Goal: Task Accomplishment & Management: Manage account settings

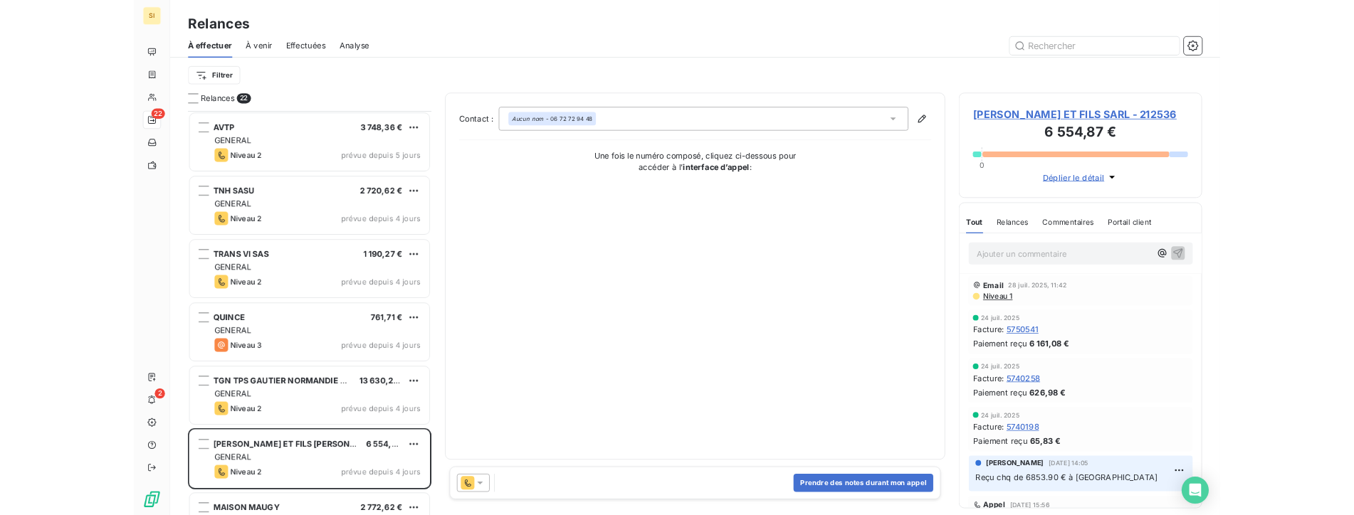
scroll to position [498, 295]
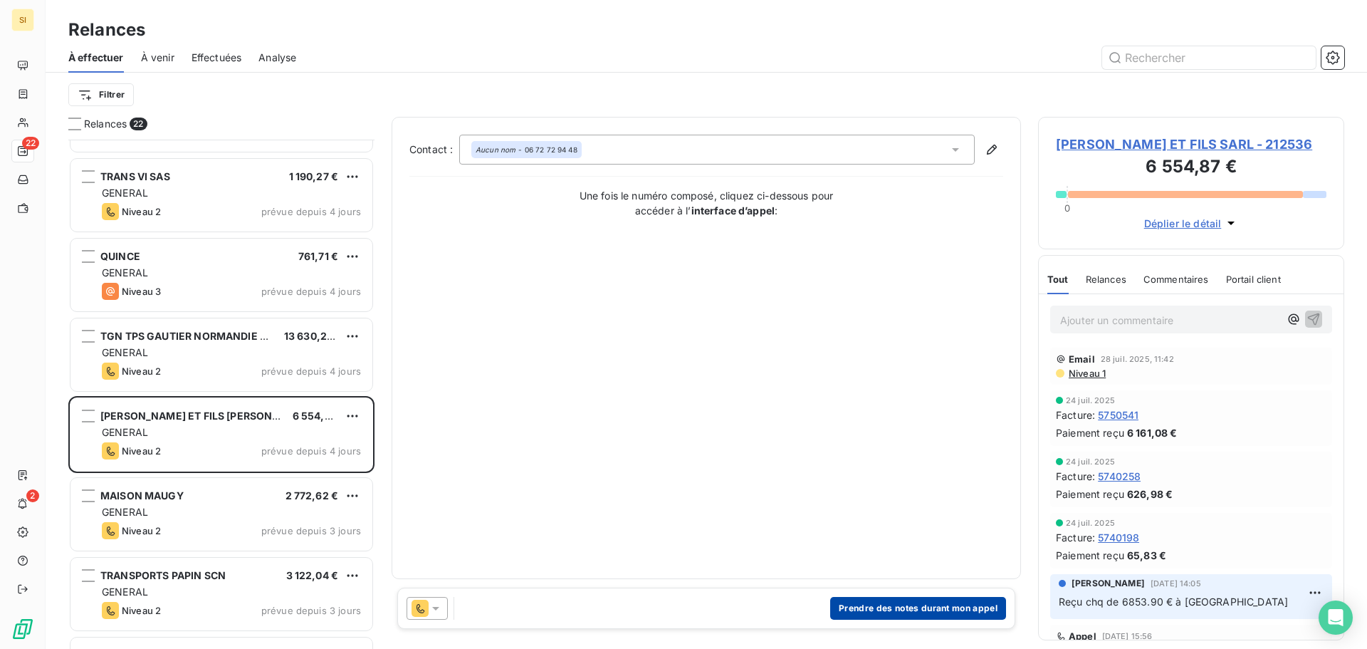
click at [910, 611] on button "Prendre des notes durant mon appel" at bounding box center [918, 608] width 176 height 23
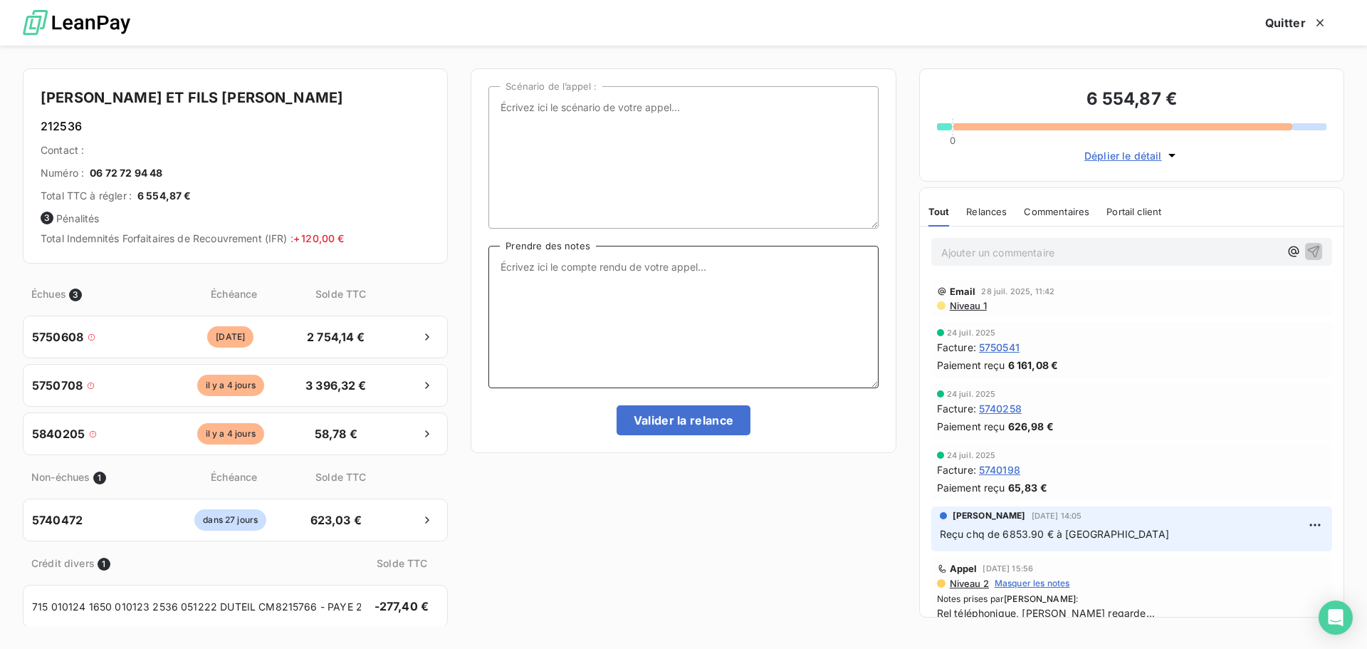
click at [518, 268] on textarea "Prendre des notes" at bounding box center [682, 317] width 389 height 142
type textarea "[PERSON_NAME] regarde sa compta et me rappelle"
click at [658, 421] on button "Valider la relance" at bounding box center [683, 420] width 135 height 30
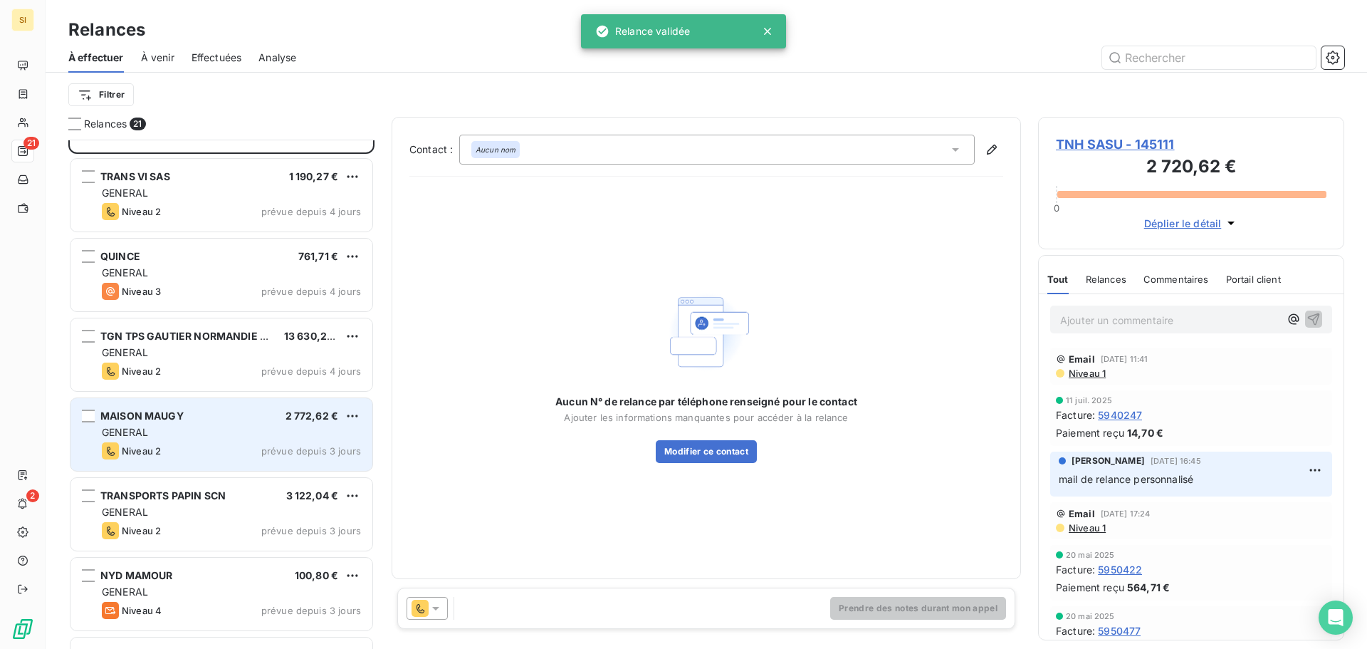
click at [229, 452] on div "Niveau 2 prévue depuis 3 jours" at bounding box center [231, 450] width 259 height 17
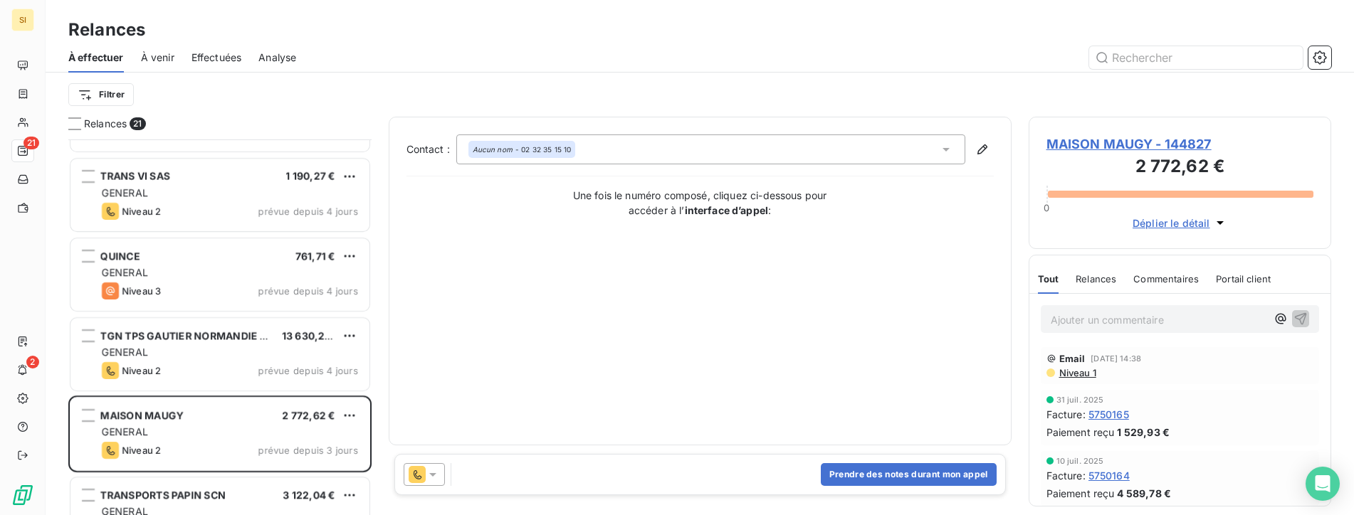
scroll to position [365, 292]
click at [1086, 141] on span "MAISON MAUGY - 144827" at bounding box center [1180, 144] width 268 height 19
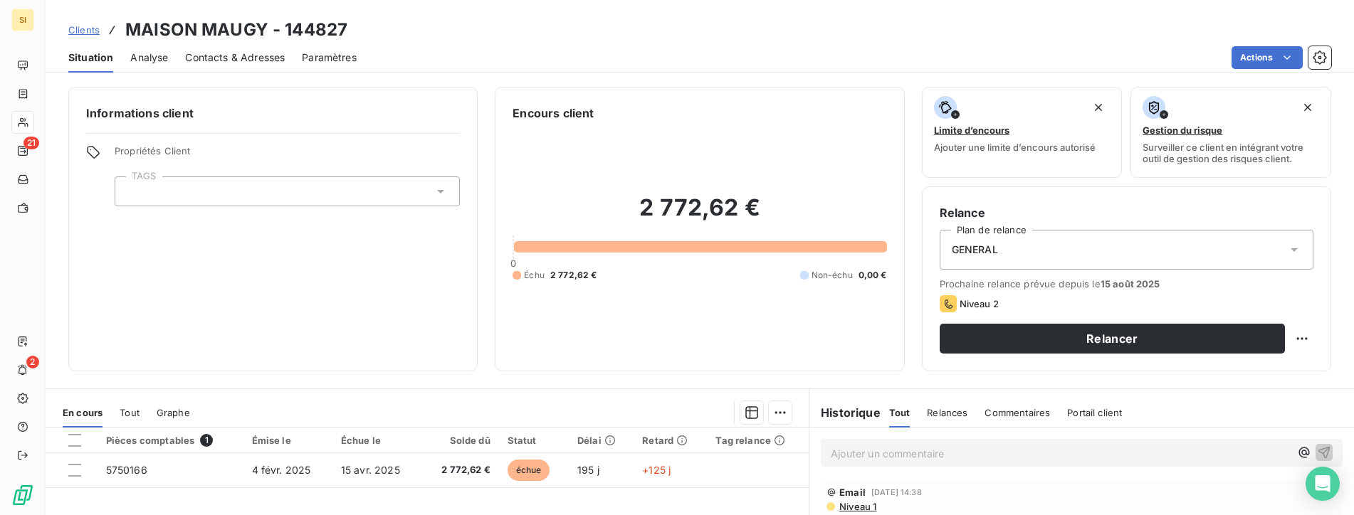
click at [199, 54] on span "Contacts & Adresses" at bounding box center [235, 58] width 100 height 14
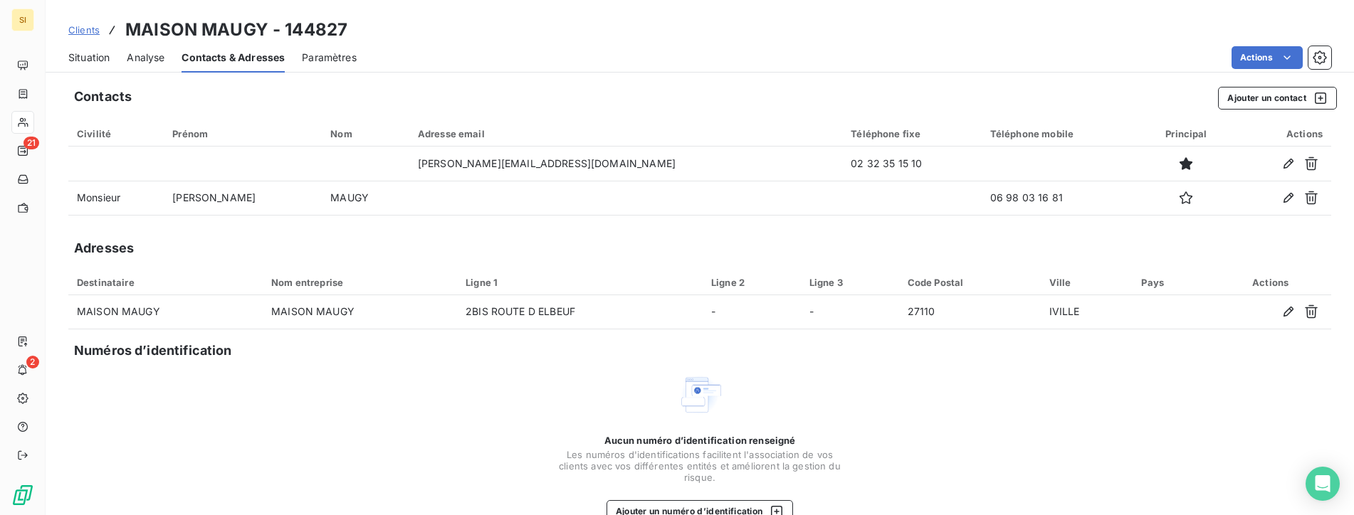
click at [98, 58] on span "Situation" at bounding box center [88, 58] width 41 height 14
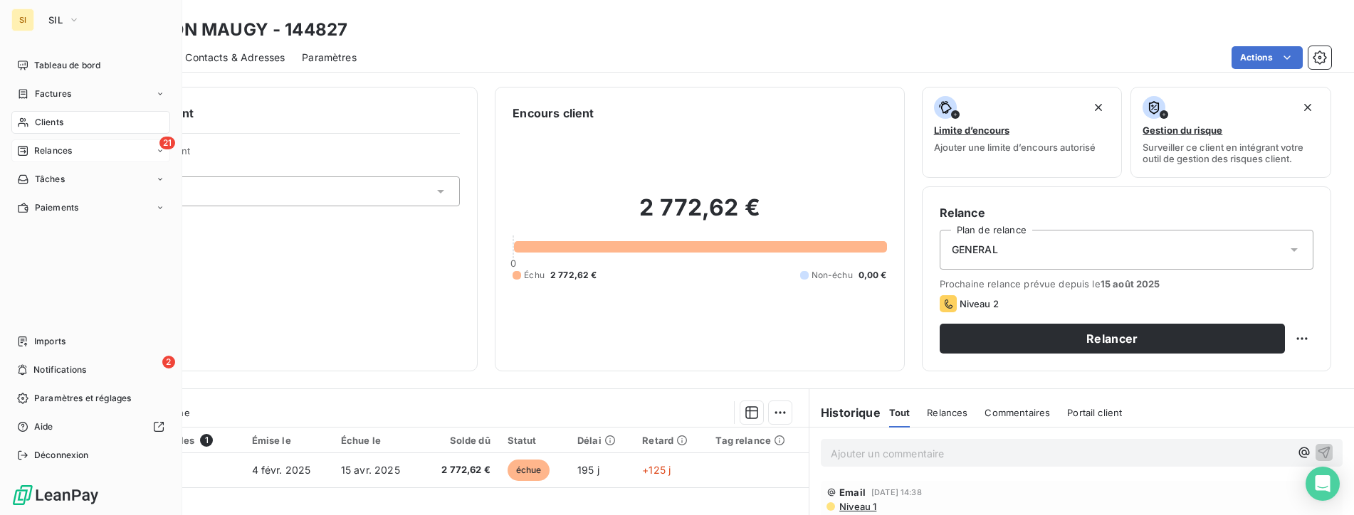
drag, startPoint x: 49, startPoint y: 154, endPoint x: 84, endPoint y: 159, distance: 35.1
click at [49, 154] on span "Relances" at bounding box center [53, 151] width 38 height 13
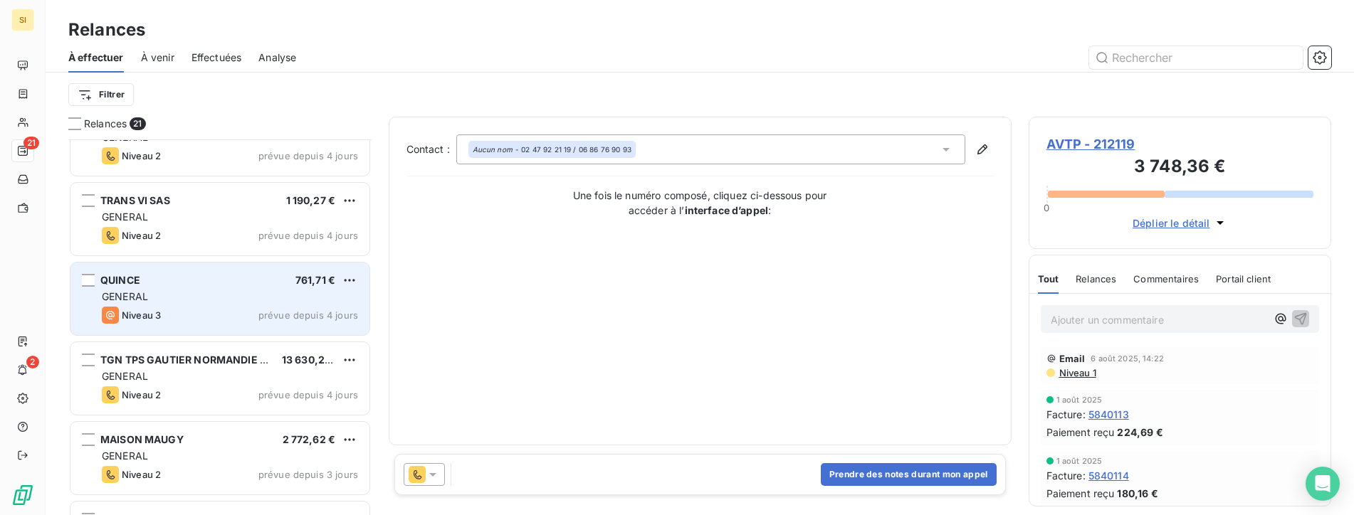
scroll to position [143, 0]
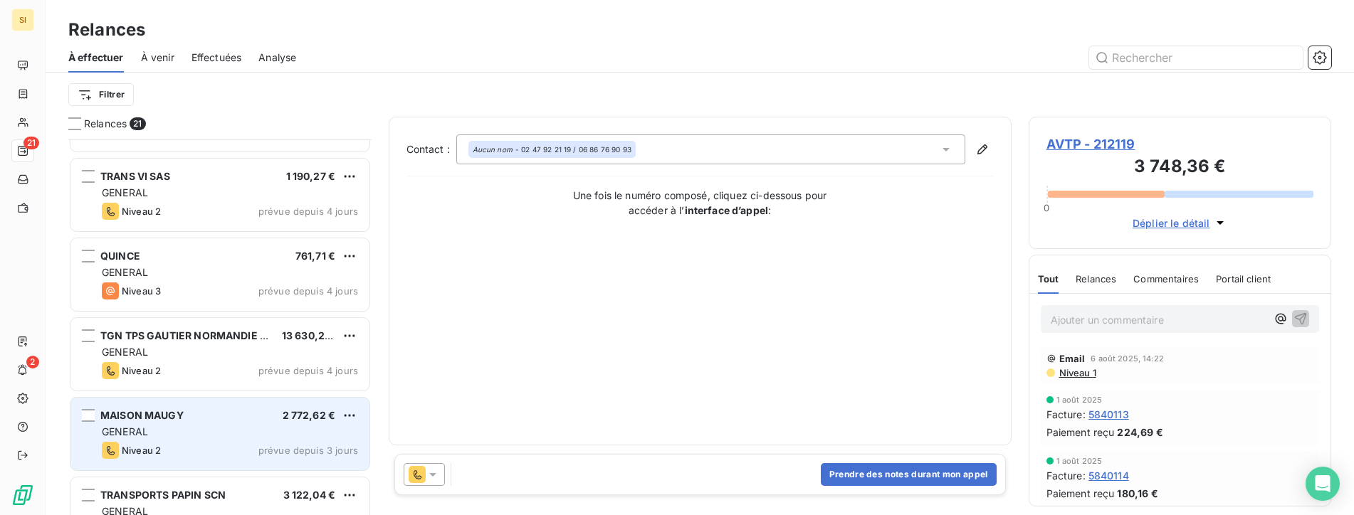
click at [222, 426] on div "GENERAL" at bounding box center [230, 432] width 256 height 14
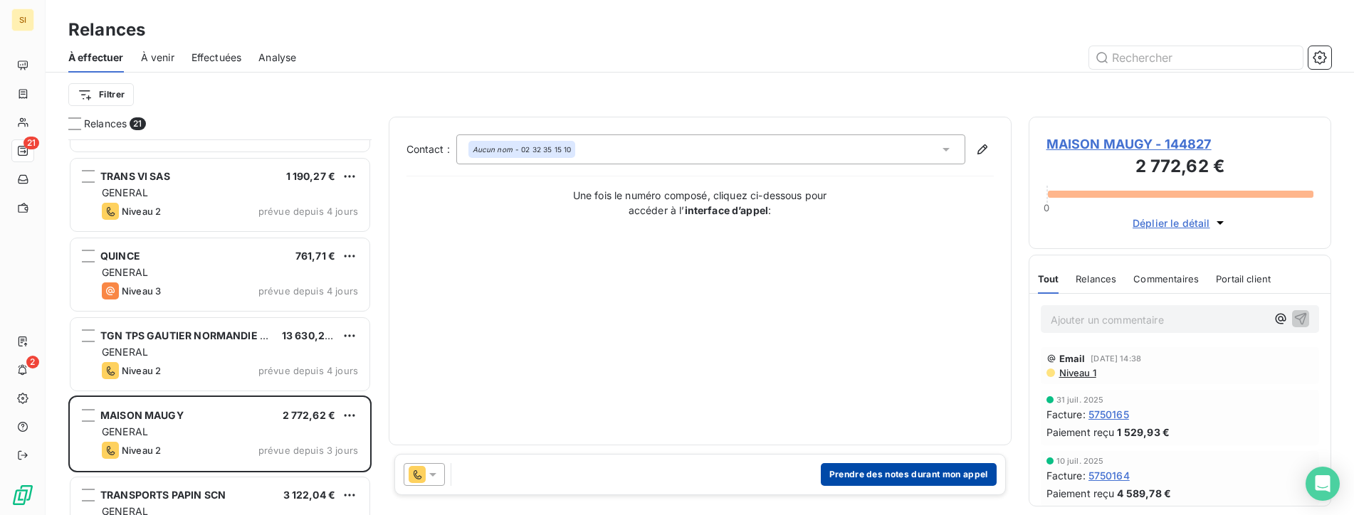
click at [862, 466] on button "Prendre des notes durant mon appel" at bounding box center [909, 474] width 176 height 23
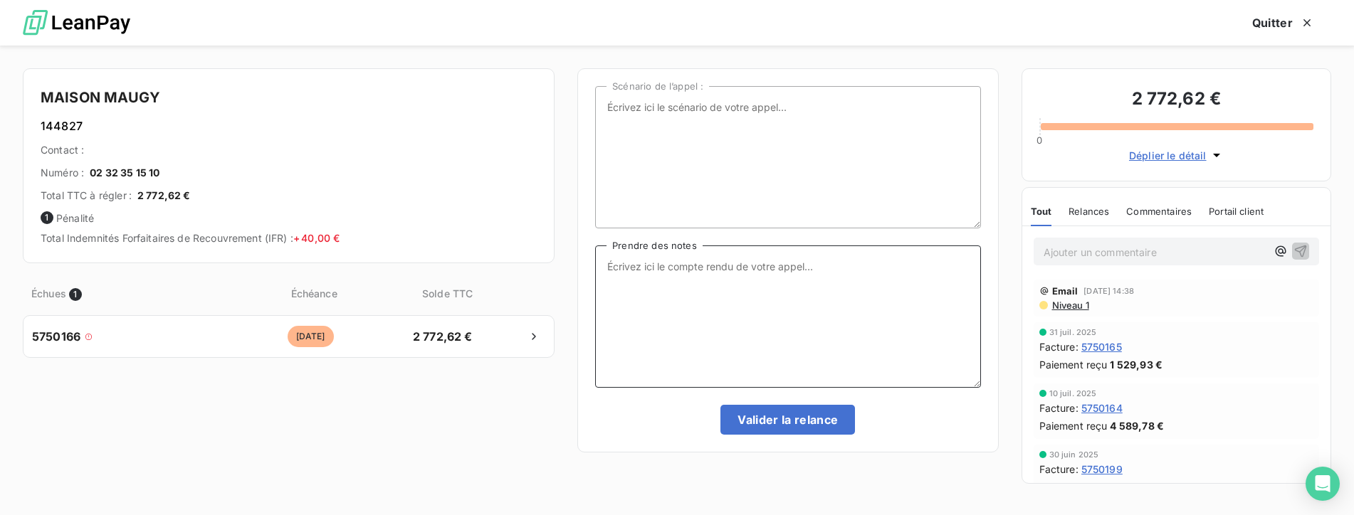
click at [661, 269] on textarea "Prendre des notes" at bounding box center [787, 317] width 385 height 142
type textarea "en congés jusqu'au 26/08"
click at [823, 427] on button "Valider la relance" at bounding box center [787, 420] width 135 height 30
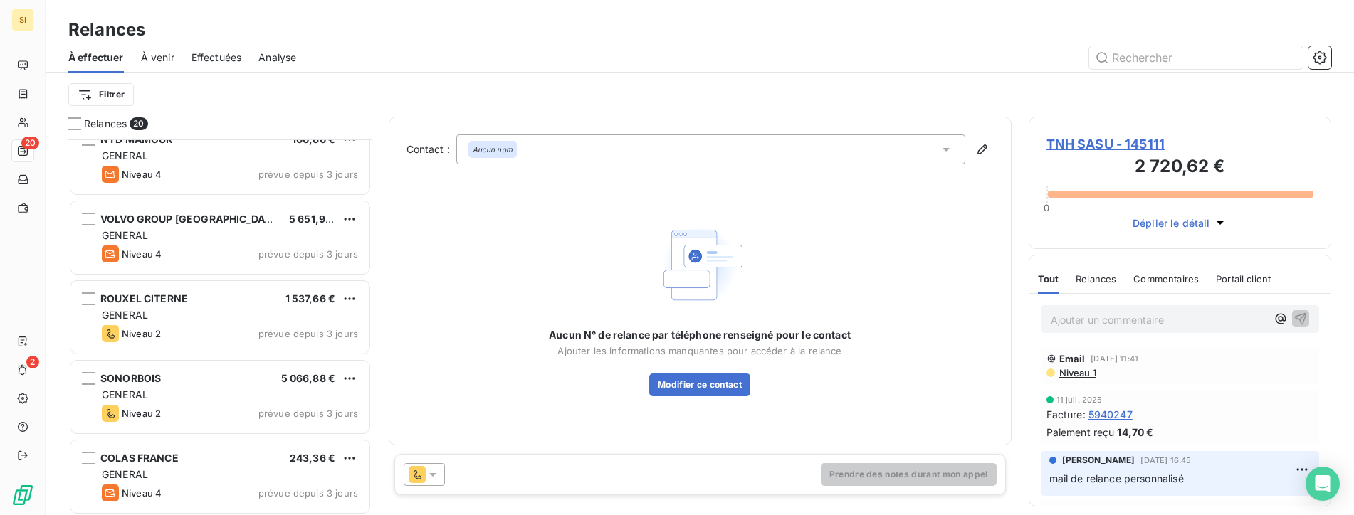
scroll to position [570, 0]
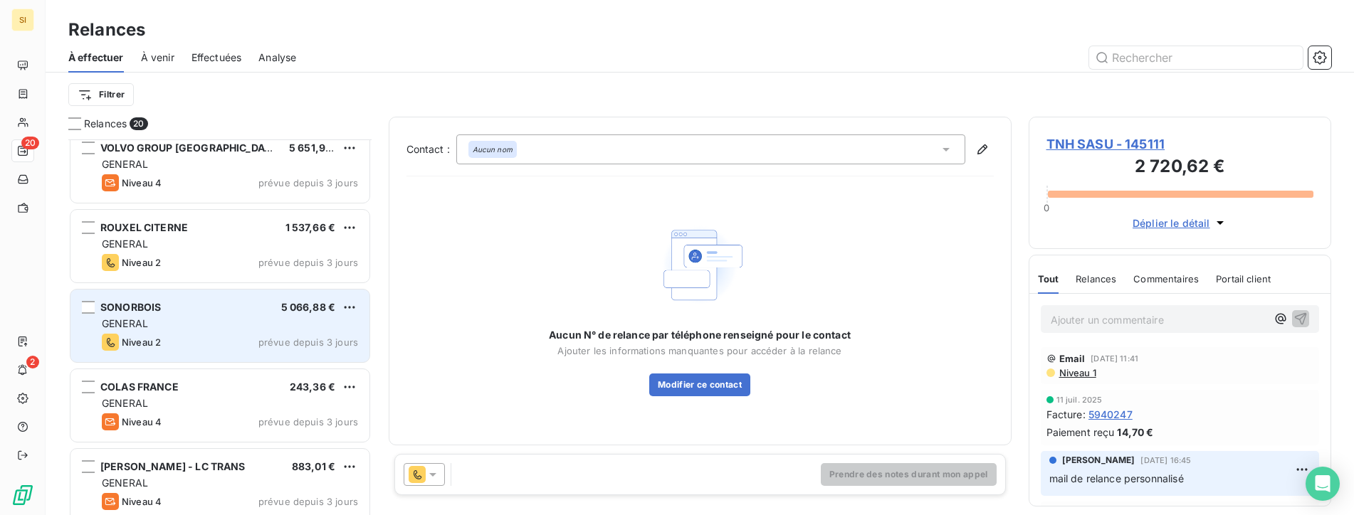
click at [171, 320] on div "GENERAL" at bounding box center [230, 324] width 256 height 14
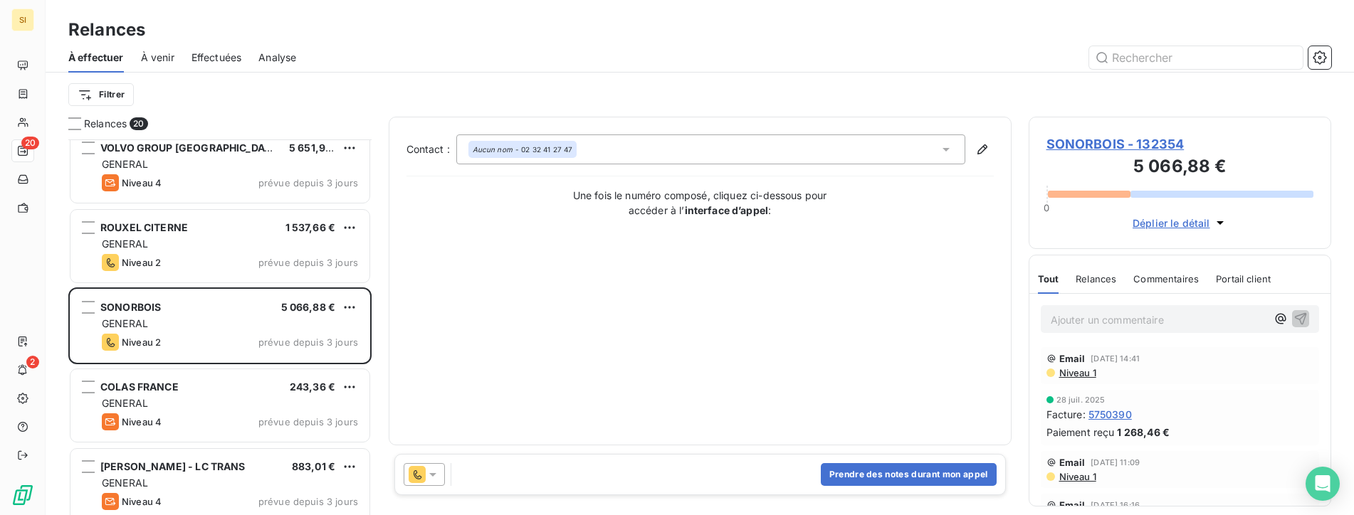
click at [430, 473] on icon at bounding box center [433, 475] width 14 height 14
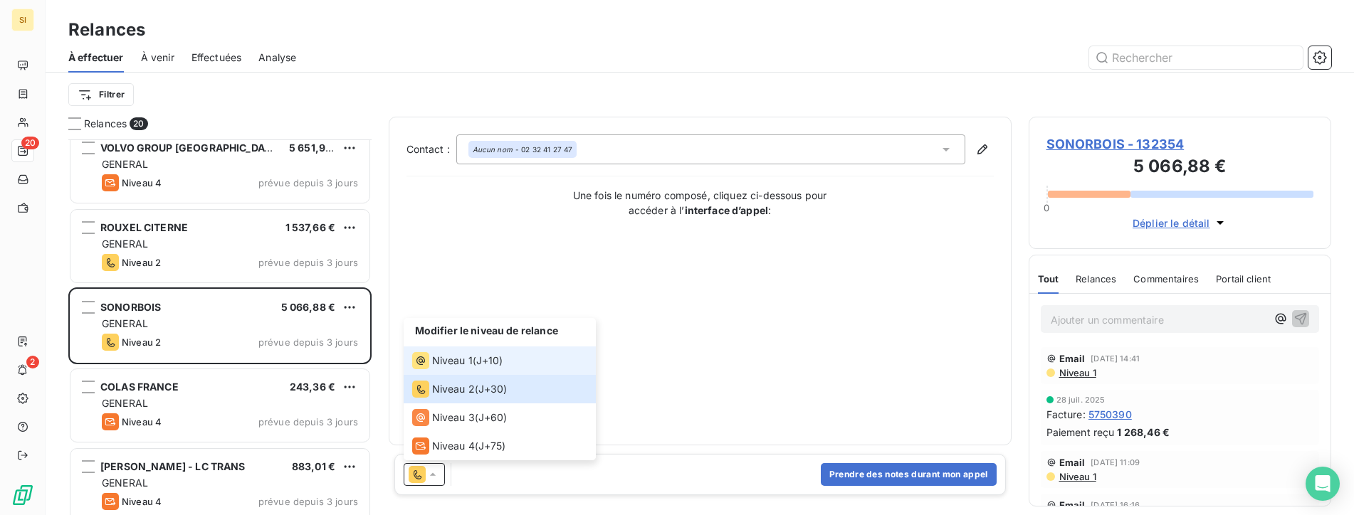
click at [459, 360] on span "Niveau 1" at bounding box center [452, 361] width 41 height 14
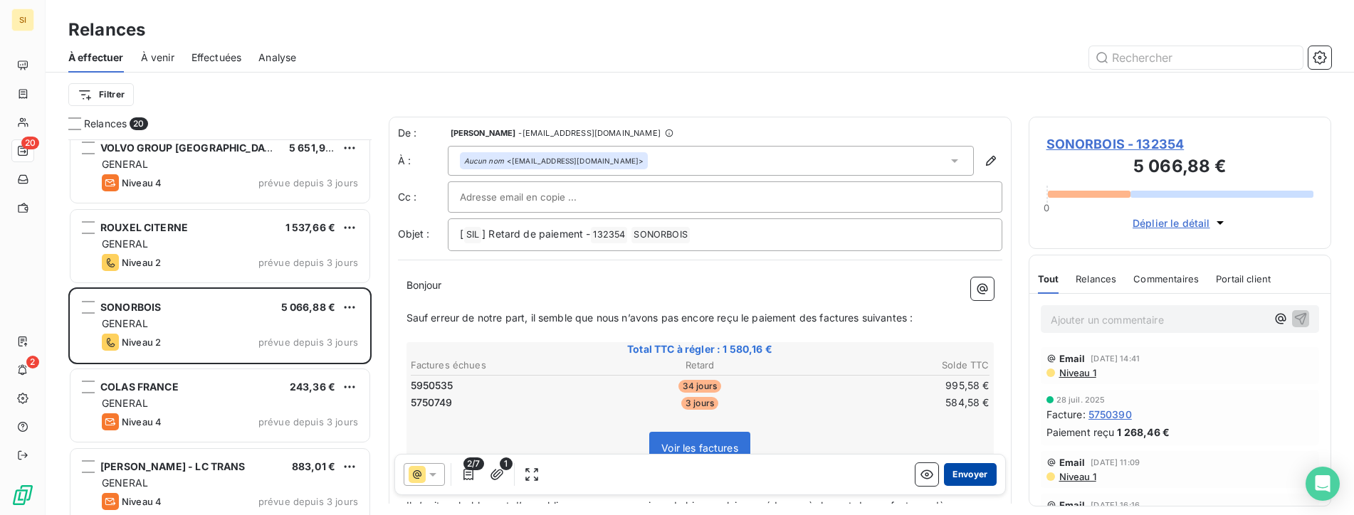
click at [949, 477] on button "Envoyer" at bounding box center [970, 474] width 52 height 23
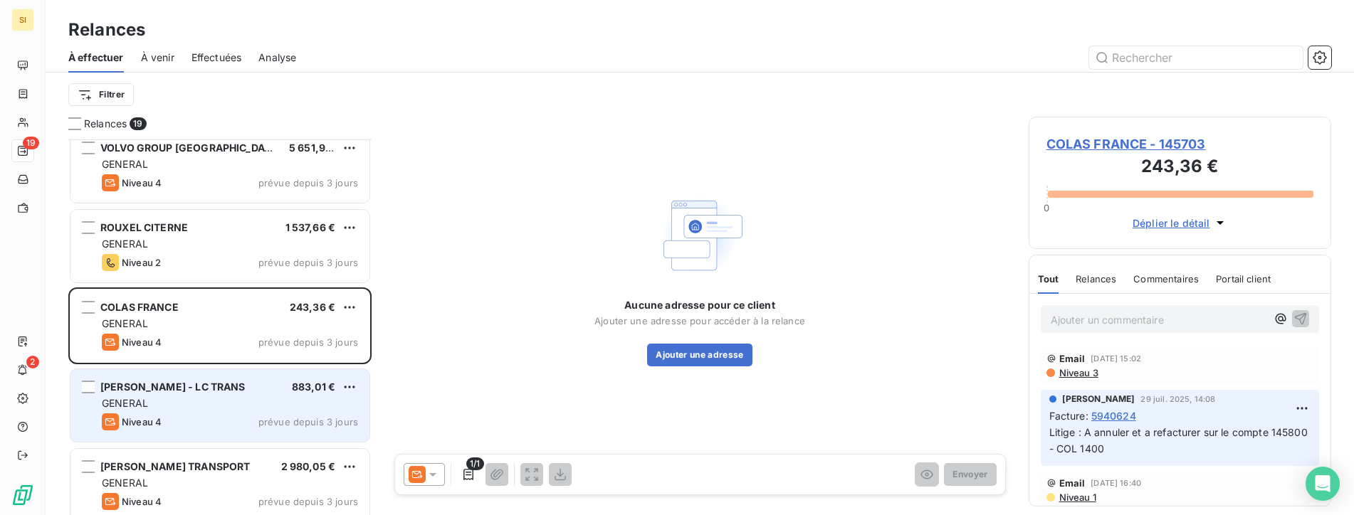
click at [230, 412] on div "[PERSON_NAME] - LC TRANS 883,01 € GENERAL [PERSON_NAME] 4 prévue depuis 3 jours" at bounding box center [219, 405] width 299 height 73
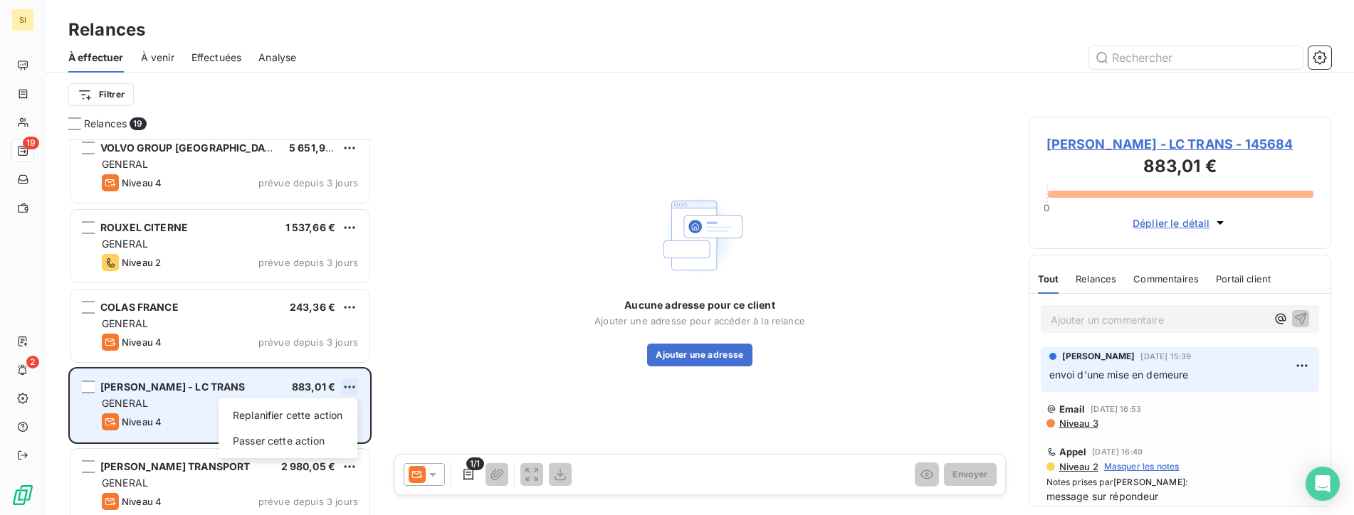
click at [349, 388] on html "SI 19 2 Relances À effectuer À venir Effectuées Analyse Filtrer Relances 19 NYD…" at bounding box center [677, 257] width 1354 height 515
click at [314, 441] on div "Passer cette action" at bounding box center [287, 441] width 127 height 23
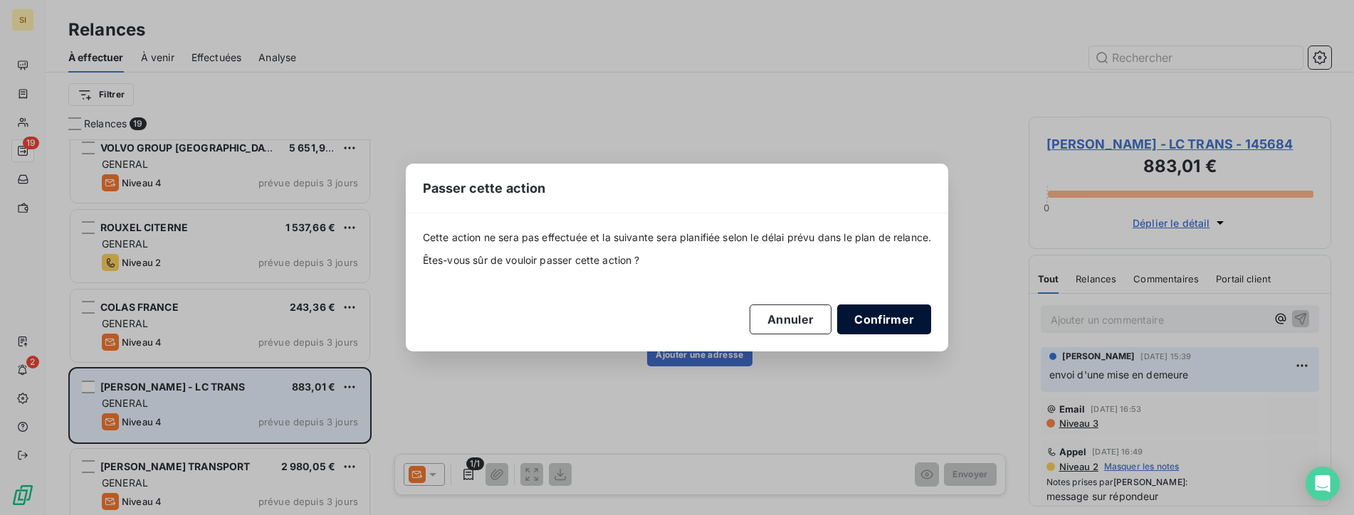
click at [910, 325] on button "Confirmer" at bounding box center [884, 320] width 94 height 30
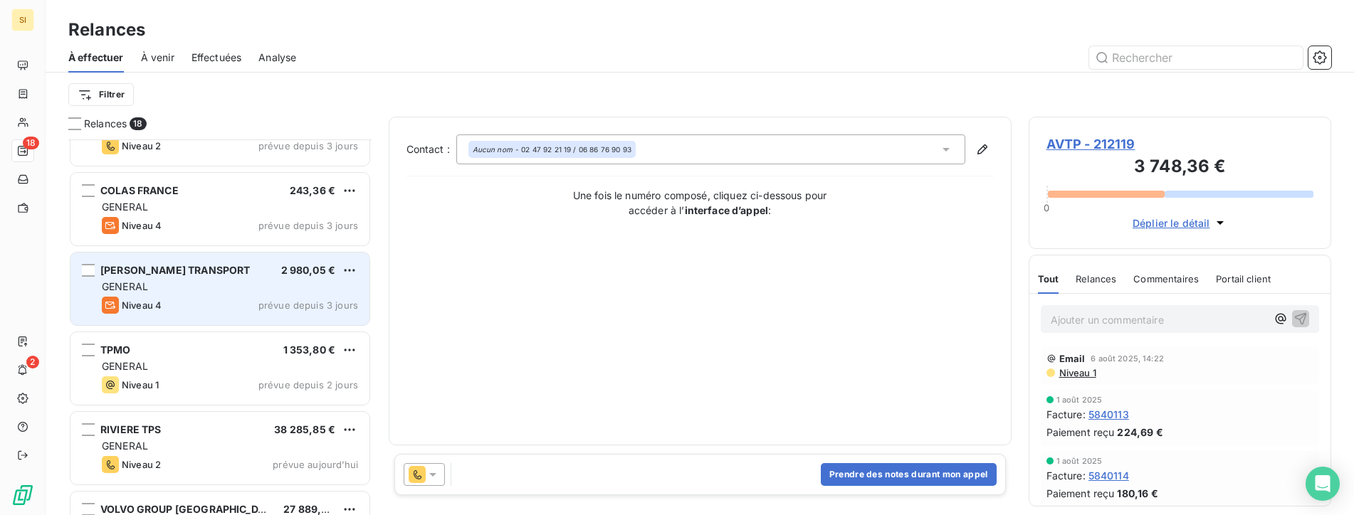
scroll to position [713, 0]
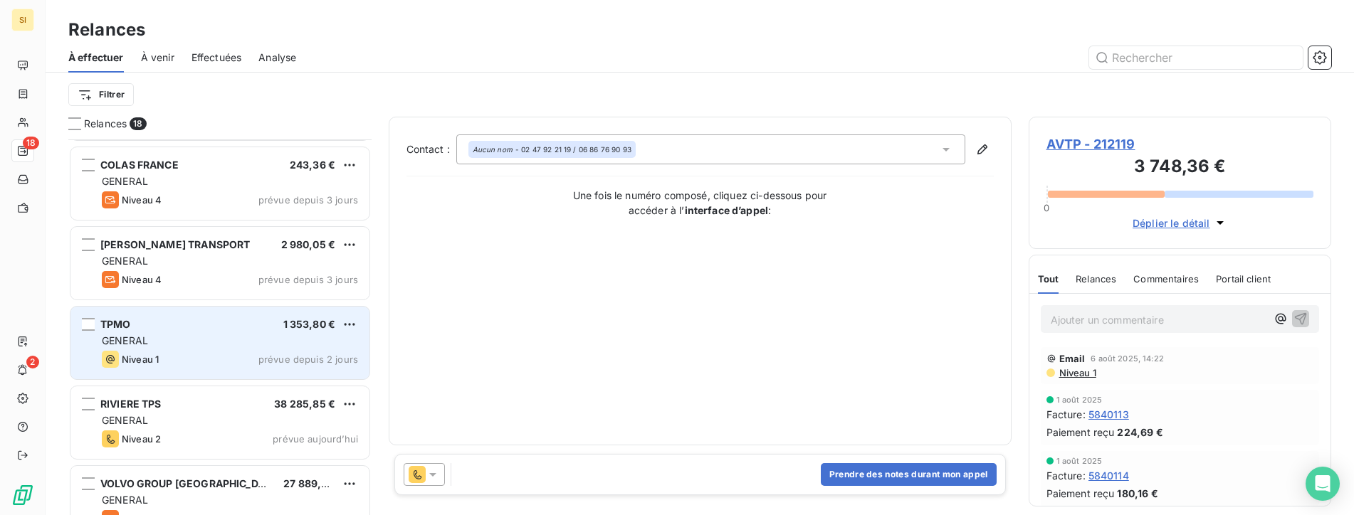
click at [238, 333] on div "TPMO 1 353,80 € GENERAL Niveau 1 prévue depuis 2 jours" at bounding box center [219, 343] width 299 height 73
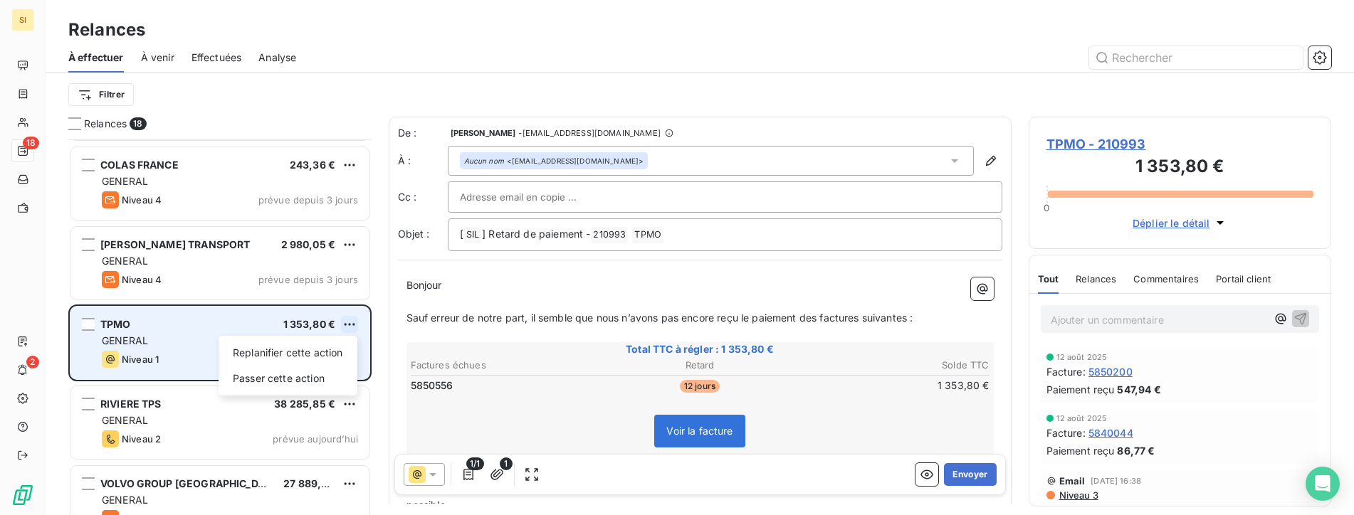
click at [346, 330] on html "SI 18 2 Relances À effectuer À venir Effectuées Analyse Filtrer Relances 18 VOL…" at bounding box center [677, 257] width 1354 height 515
click at [303, 379] on div "Passer cette action" at bounding box center [287, 378] width 127 height 23
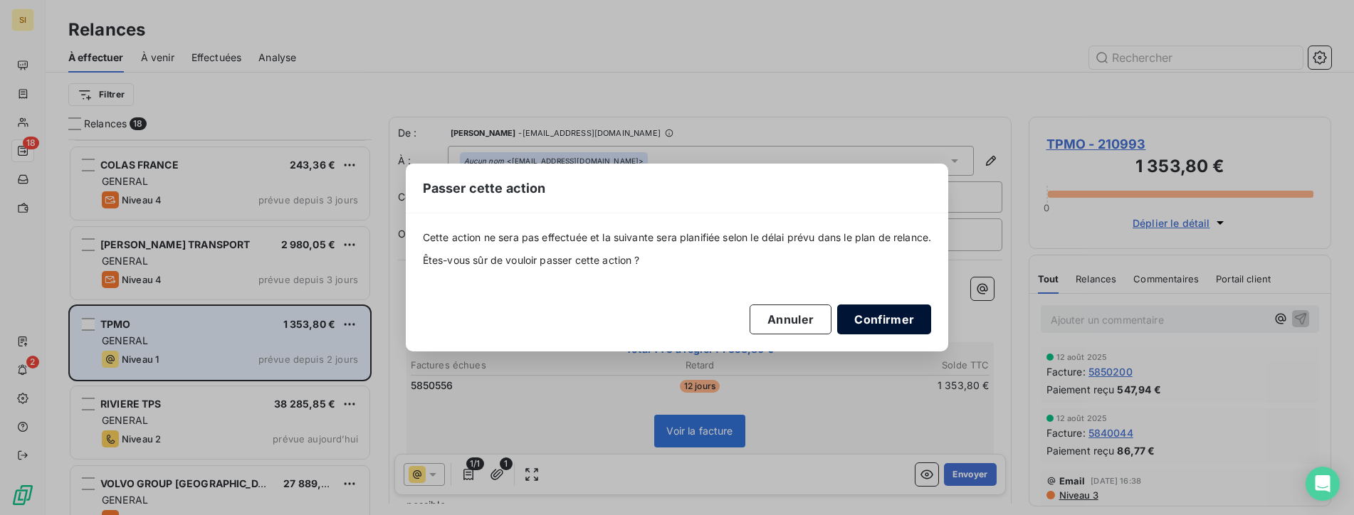
click at [895, 328] on button "Confirmer" at bounding box center [884, 320] width 94 height 30
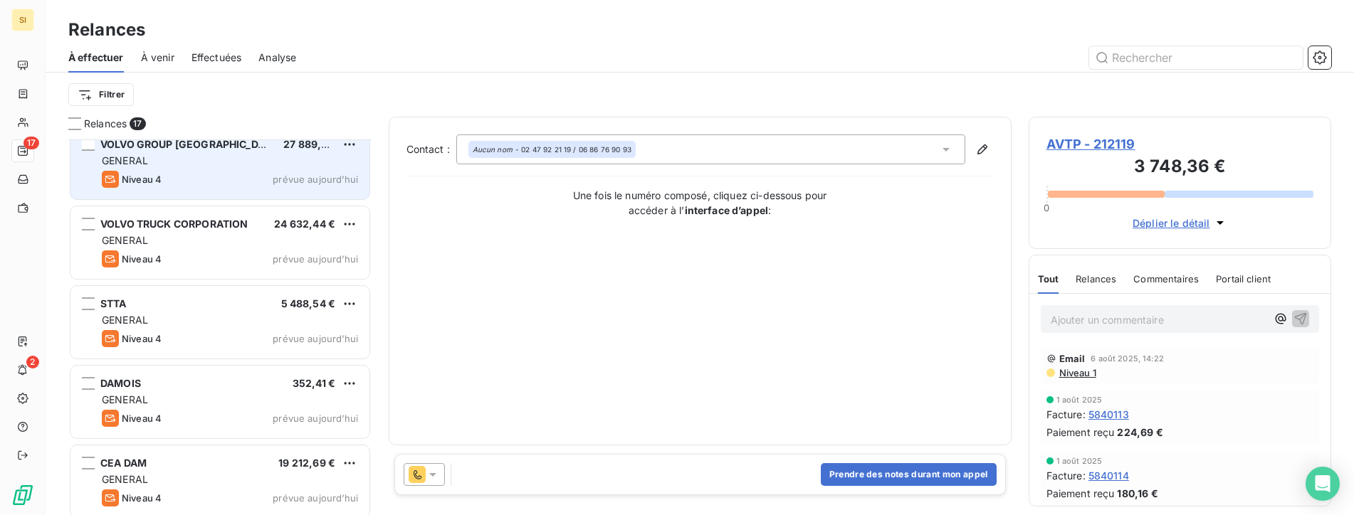
scroll to position [980, 0]
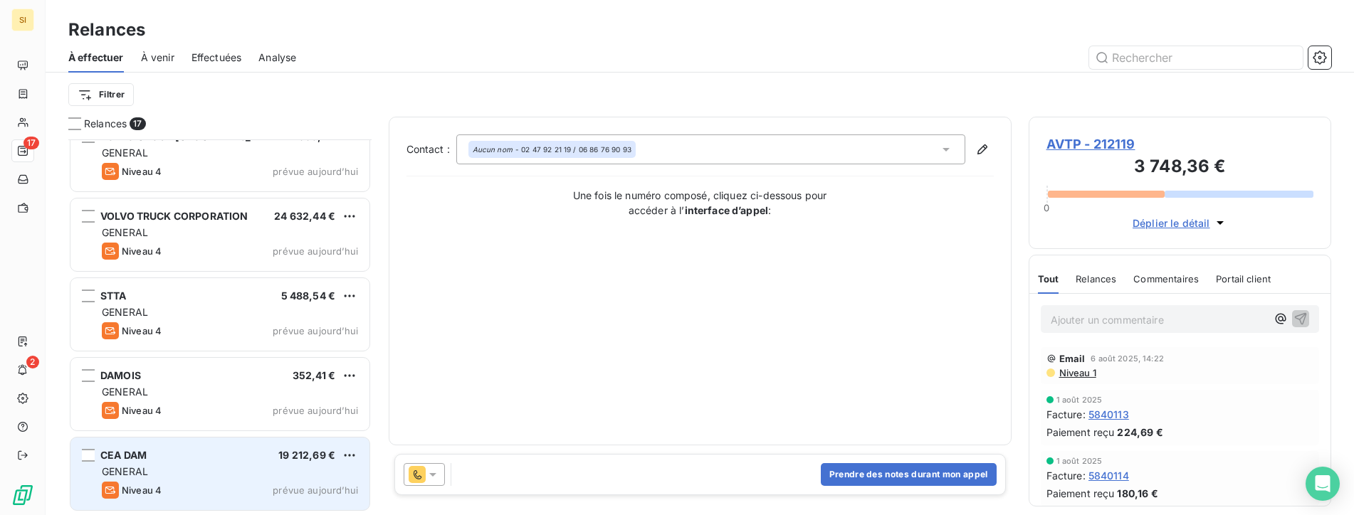
click at [242, 471] on div "GENERAL" at bounding box center [230, 472] width 256 height 14
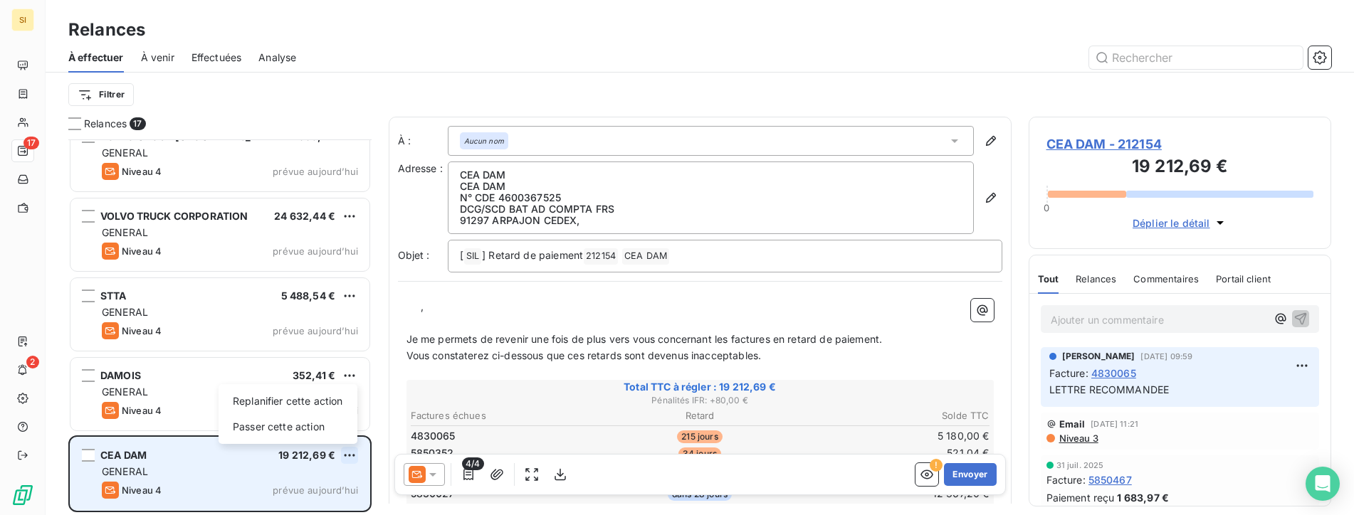
click at [344, 452] on html "SI 17 2 Relances À effectuer À venir Effectuées Analyse Filtrer Relances 17 RIV…" at bounding box center [677, 257] width 1354 height 515
click at [293, 426] on div "Passer cette action" at bounding box center [287, 427] width 127 height 23
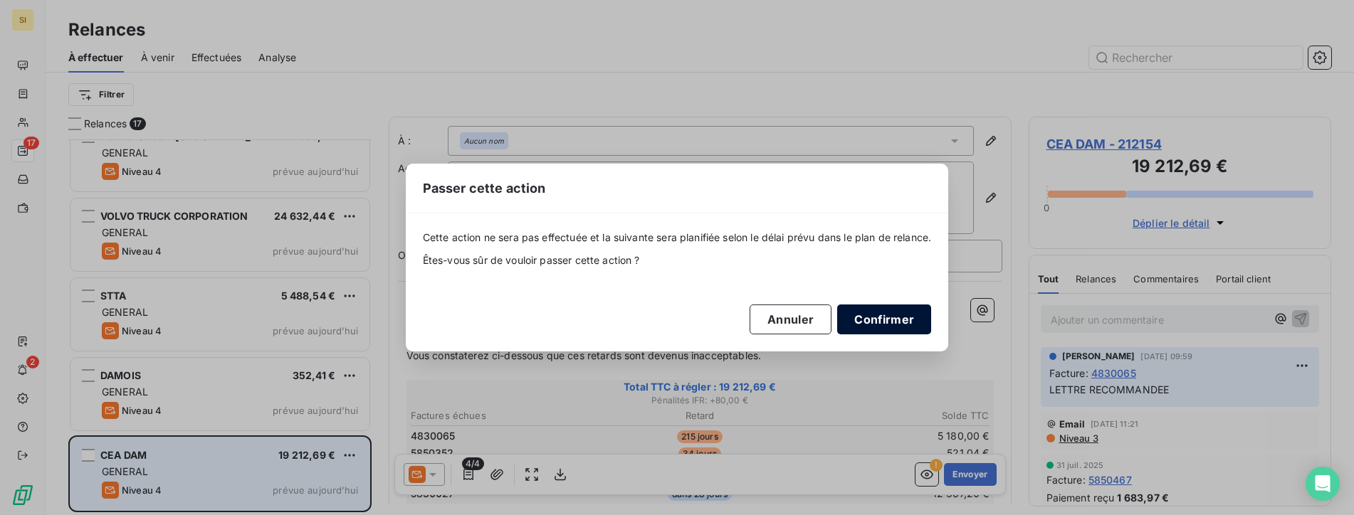
drag, startPoint x: 905, startPoint y: 322, endPoint x: 890, endPoint y: 327, distance: 15.5
click at [905, 323] on button "Confirmer" at bounding box center [884, 320] width 94 height 30
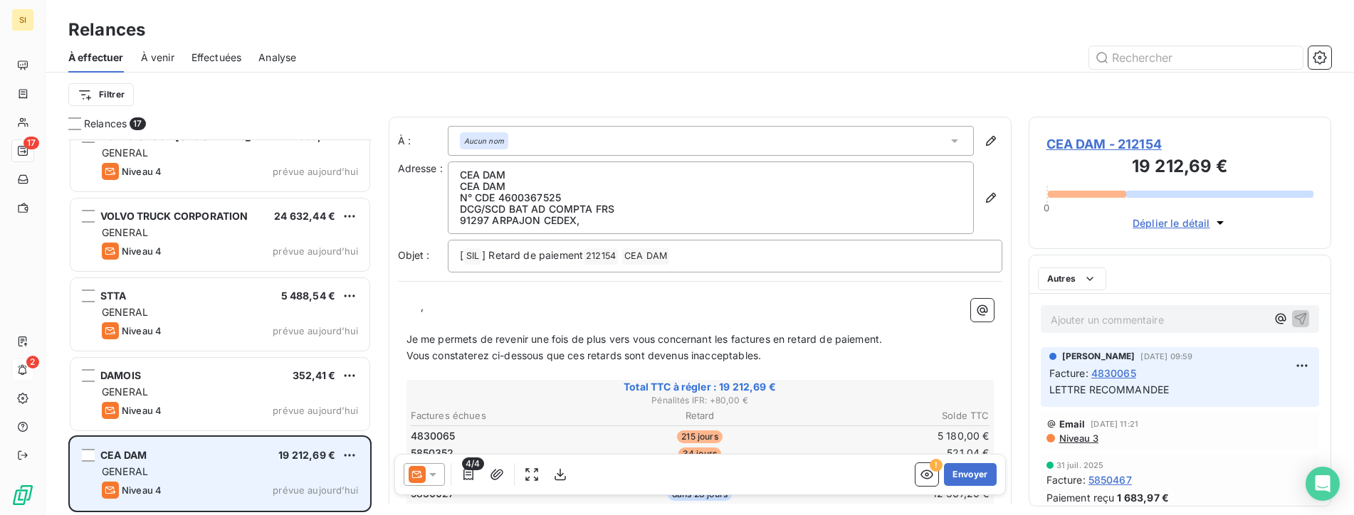
scroll to position [900, 0]
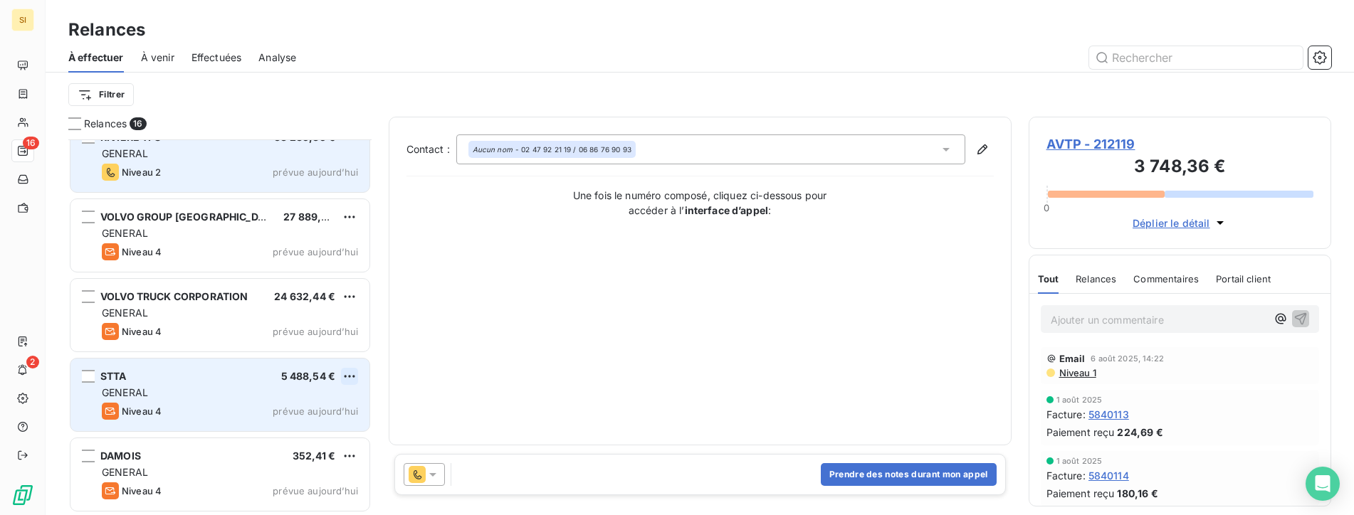
click at [347, 375] on html "SI 16 2 Relances À effectuer À venir Effectuées Analyse Filtrer Relances 16 TNH…" at bounding box center [677, 257] width 1354 height 515
click at [309, 434] on div "Passer cette action" at bounding box center [287, 430] width 127 height 23
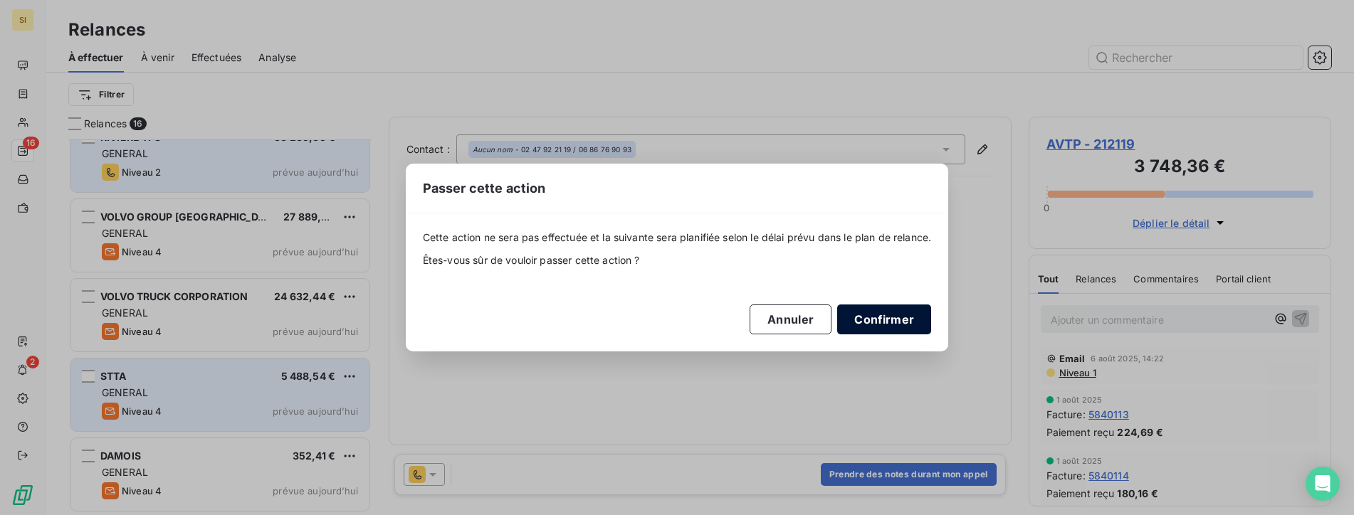
click at [896, 320] on button "Confirmer" at bounding box center [884, 320] width 94 height 30
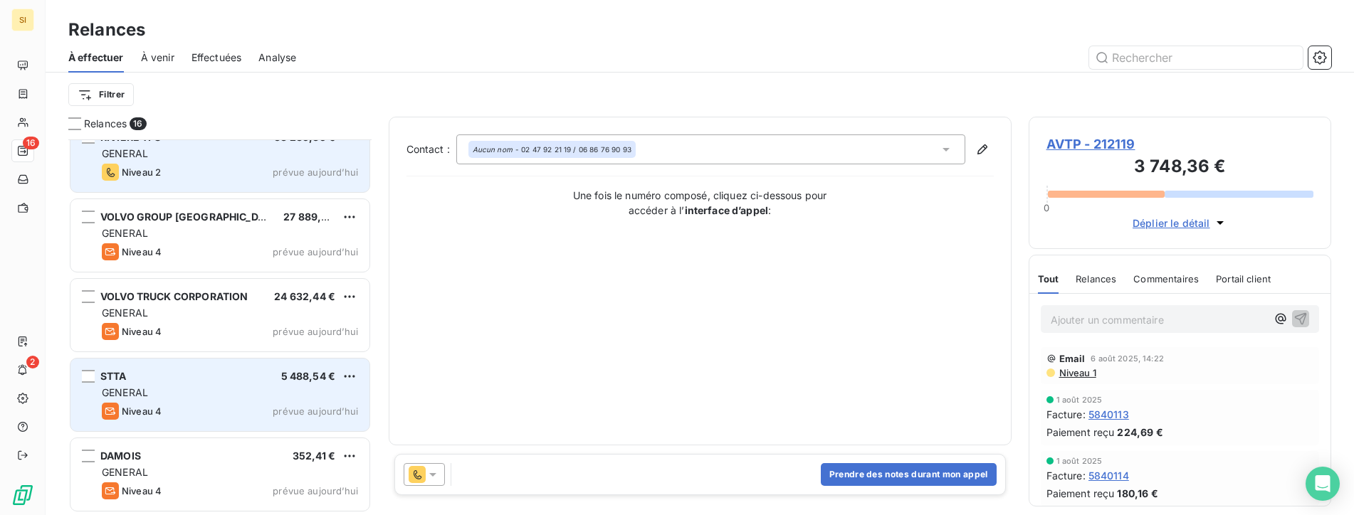
scroll to position [820, 0]
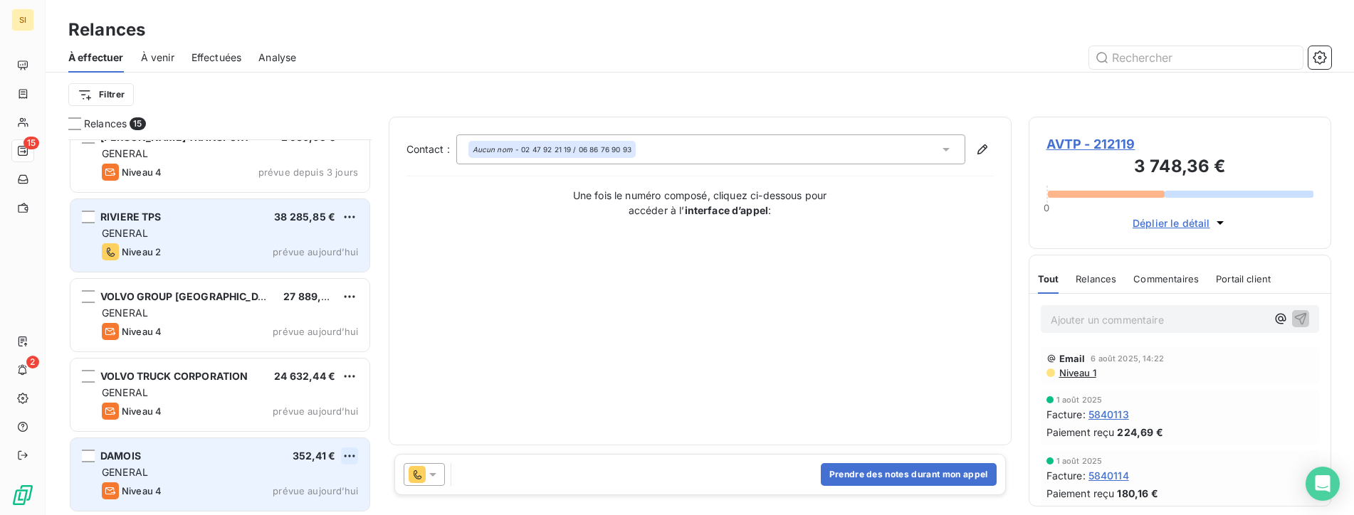
click at [347, 456] on html "SI 15 2 Relances À effectuer À venir Effectuées Analyse Filtrer Relances 15 AVT…" at bounding box center [677, 257] width 1354 height 515
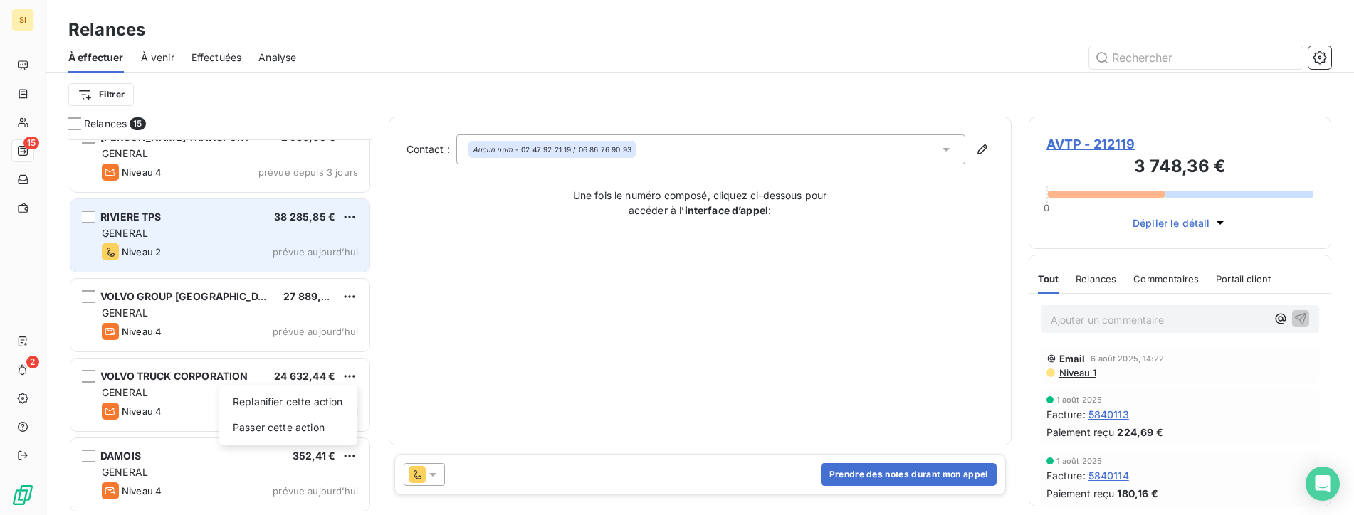
click at [495, 392] on html "SI 15 2 Relances À effectuer À venir Effectuées Analyse Filtrer Relances 15 AVT…" at bounding box center [677, 257] width 1354 height 515
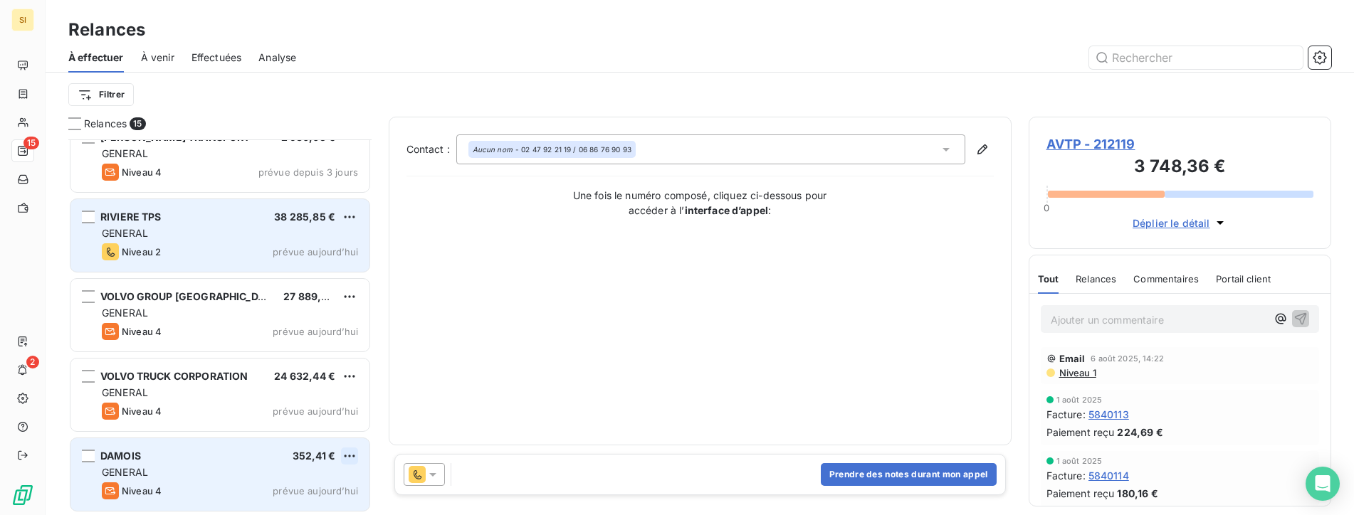
click at [347, 455] on html "SI 15 2 Relances À effectuer À venir Effectuées Analyse Filtrer Relances 15 AVT…" at bounding box center [677, 257] width 1354 height 515
click at [120, 458] on html "SI 15 2 Relances À effectuer À venir Effectuées Analyse Filtrer Relances 15 AVT…" at bounding box center [677, 257] width 1354 height 515
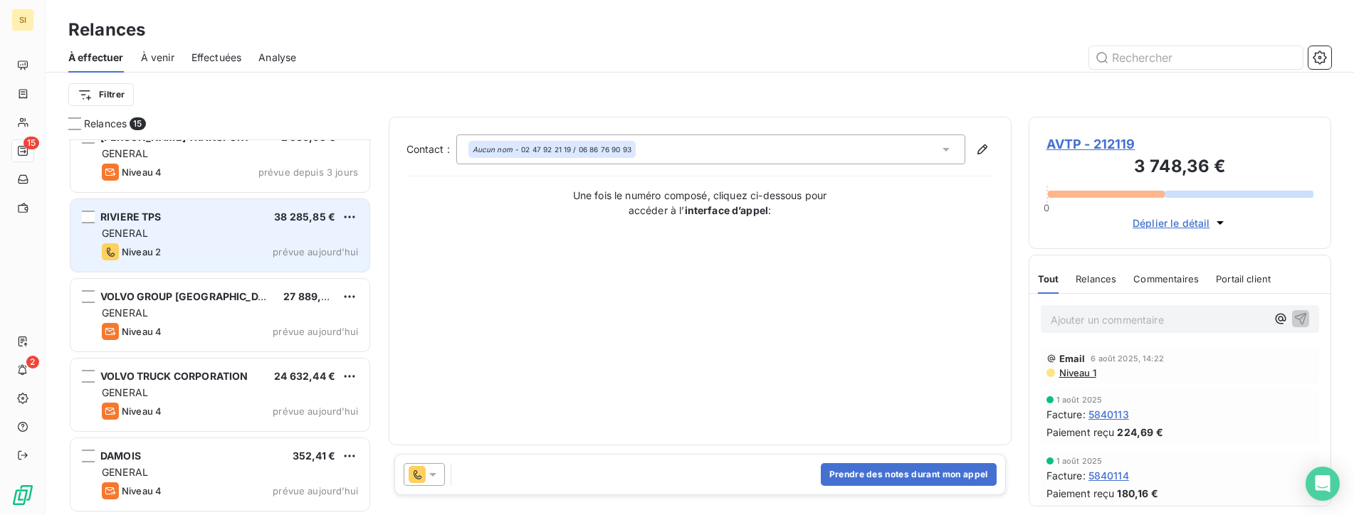
click at [433, 474] on icon at bounding box center [432, 475] width 7 height 4
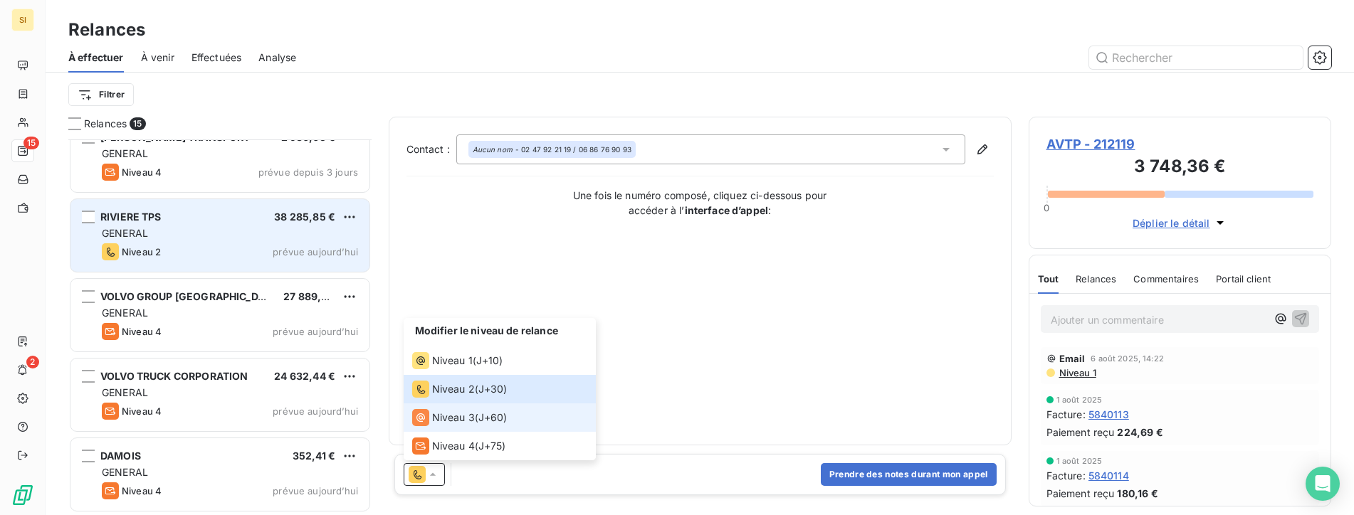
click at [448, 426] on div "Niveau 3" at bounding box center [443, 417] width 63 height 17
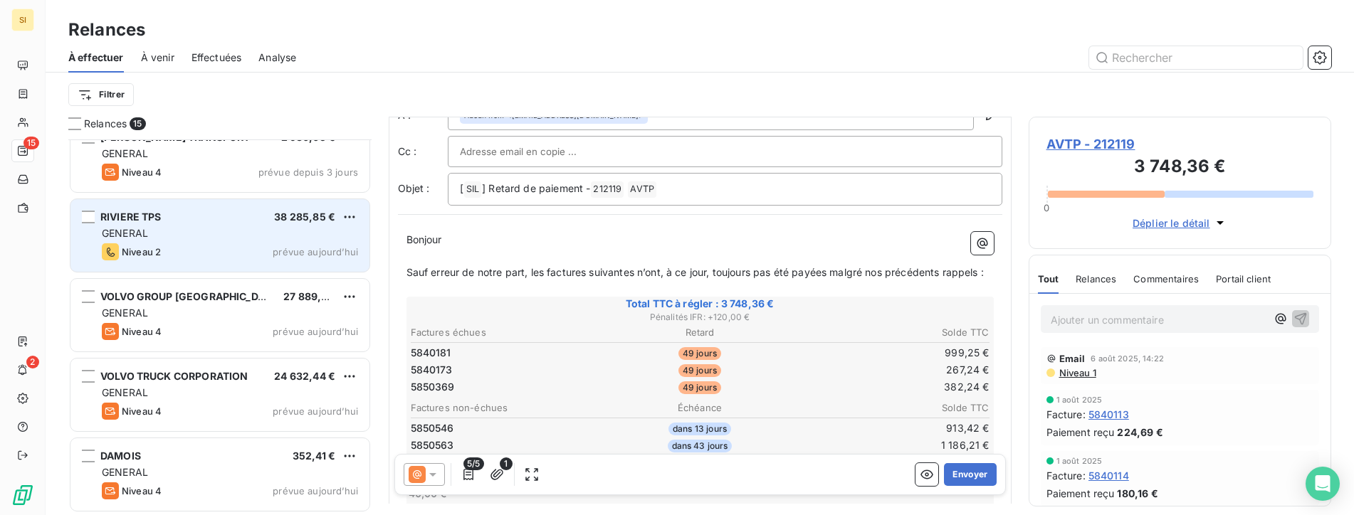
scroll to position [72, 0]
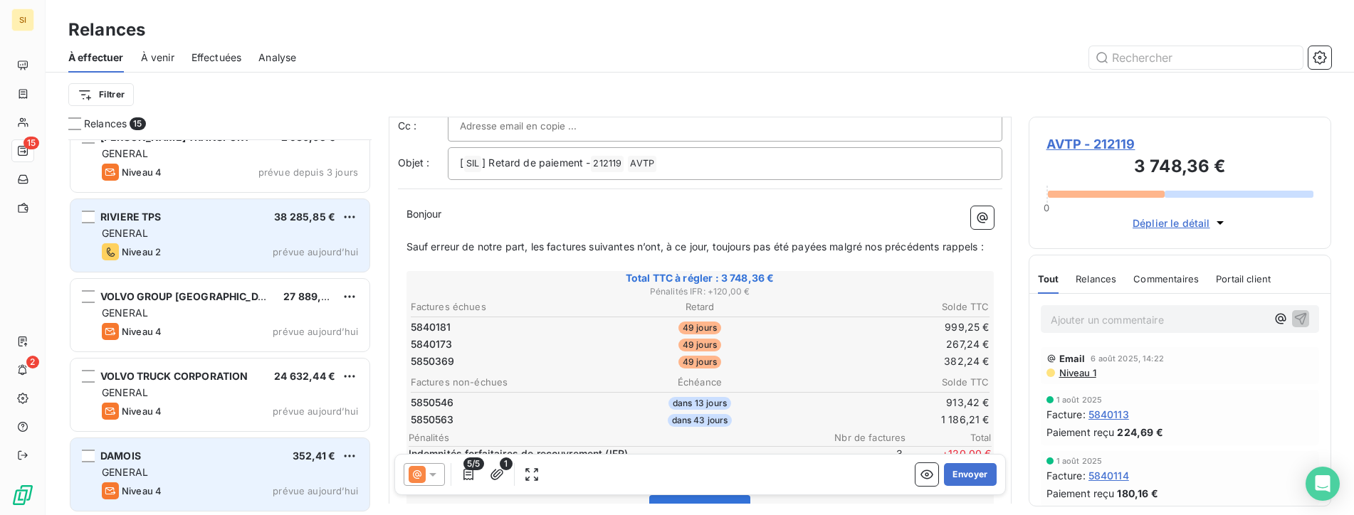
click at [180, 464] on div "DAMOIS 352,41 € GENERAL [PERSON_NAME] 4 prévue [DATE]" at bounding box center [219, 475] width 299 height 73
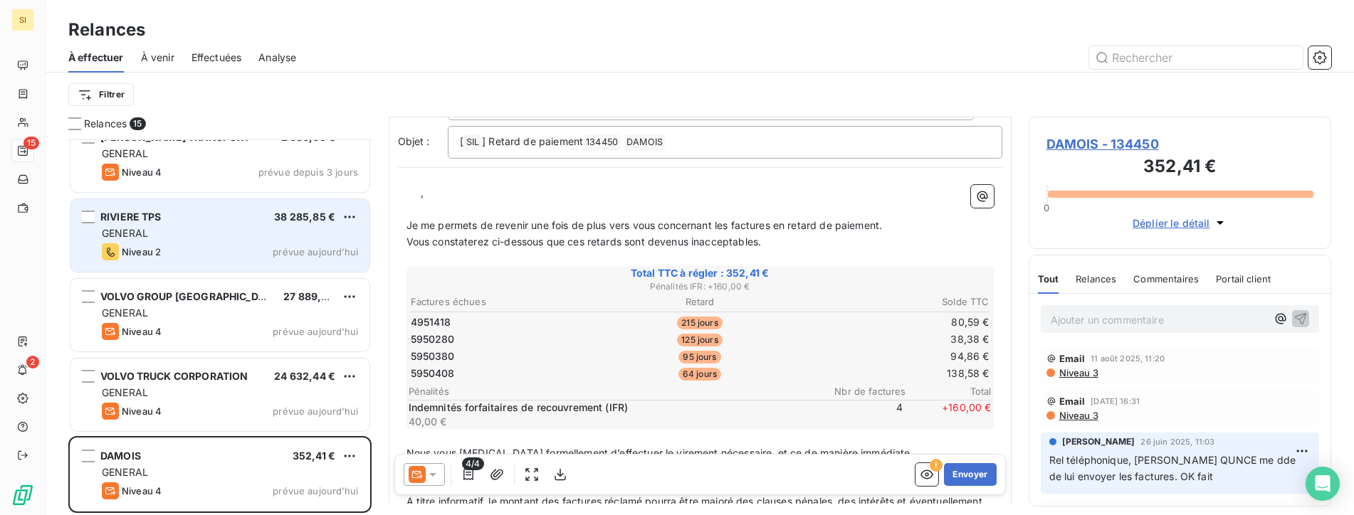
scroll to position [143, 0]
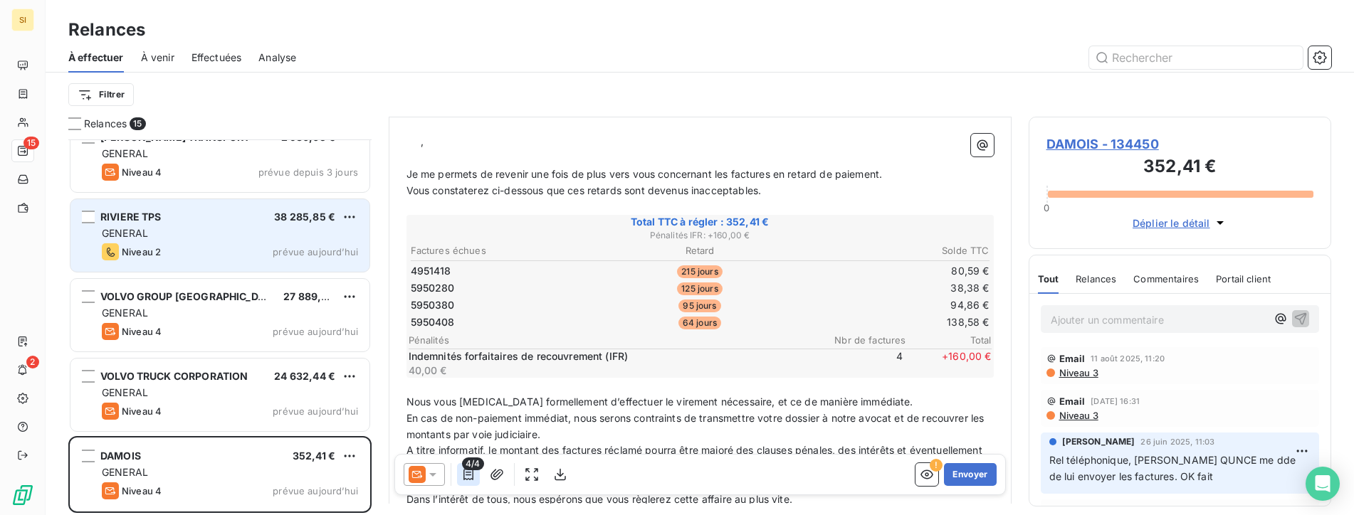
click at [463, 473] on icon "button" at bounding box center [468, 475] width 14 height 14
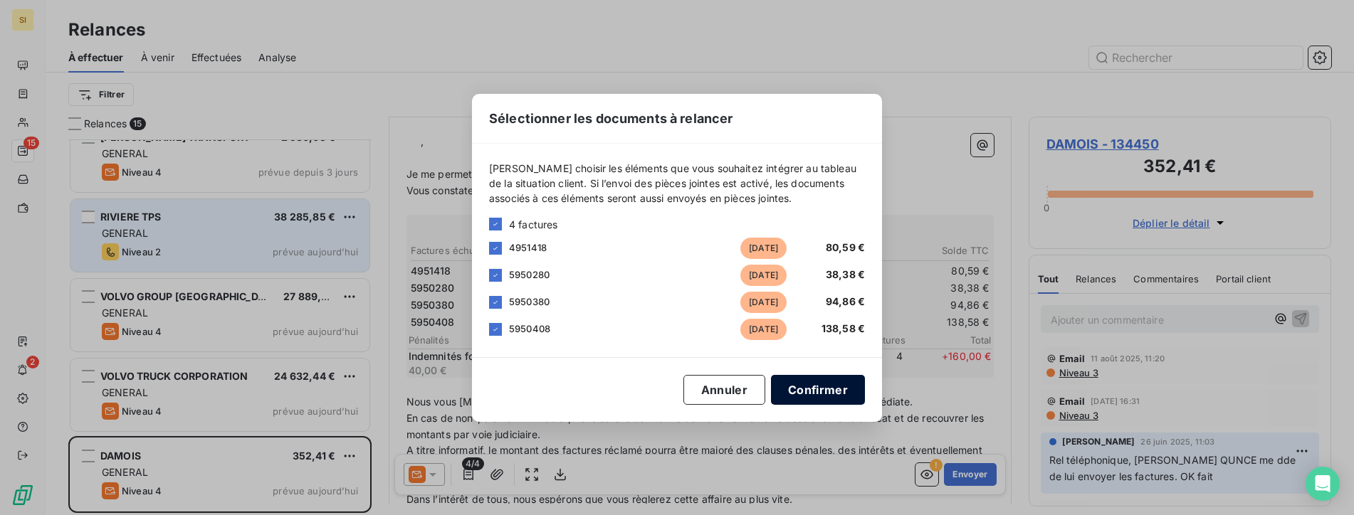
click at [800, 389] on button "Confirmer" at bounding box center [818, 390] width 94 height 30
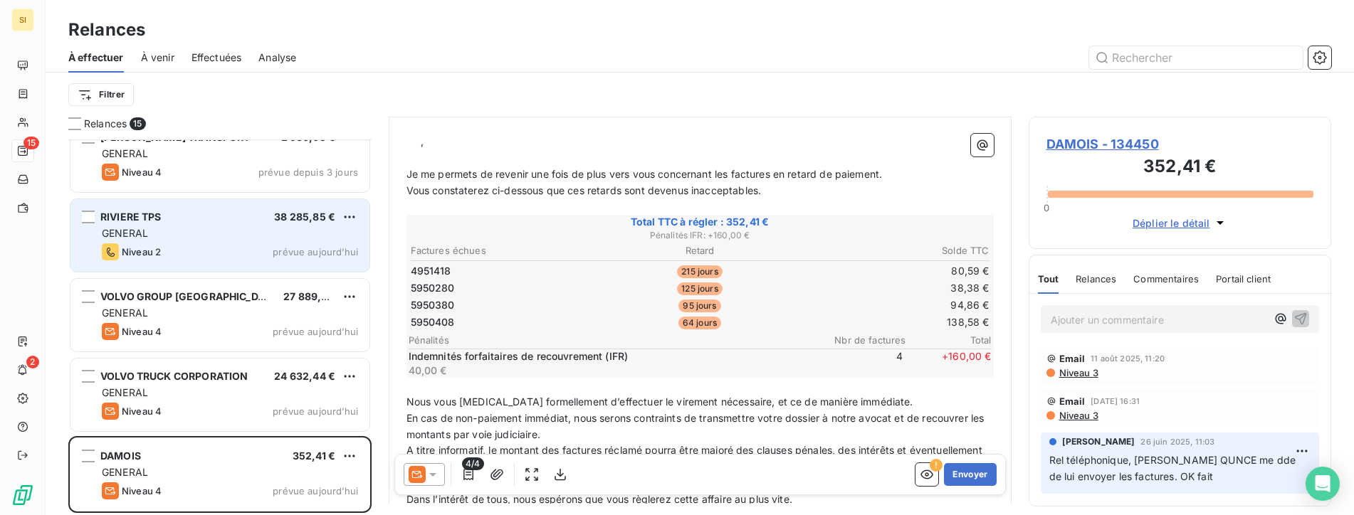
click at [1069, 142] on span "DAMOIS - 134450" at bounding box center [1180, 144] width 268 height 19
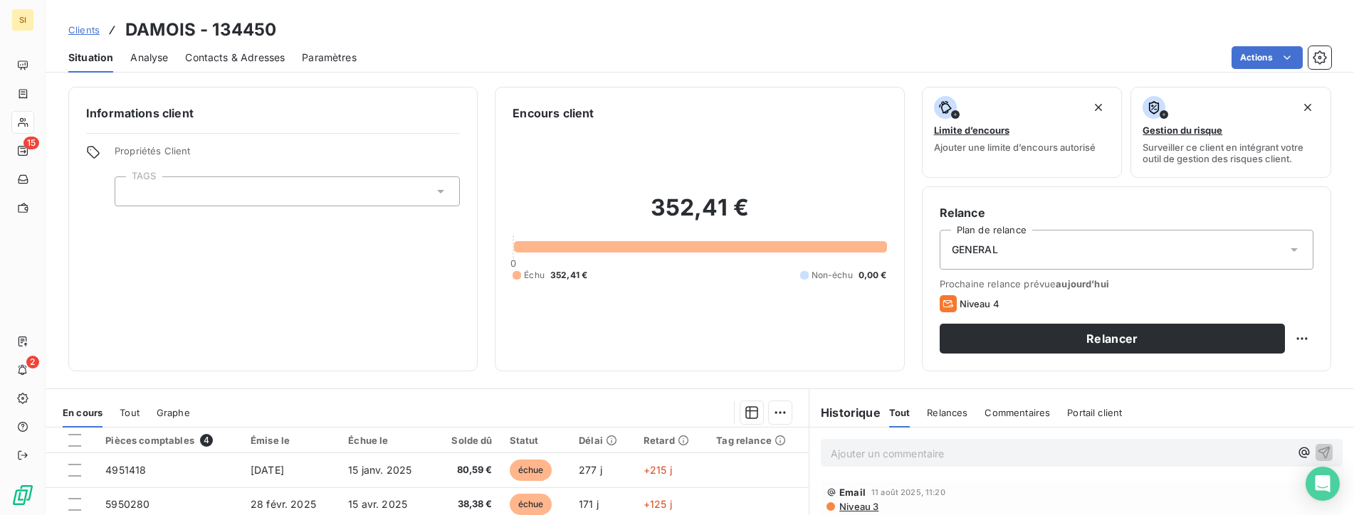
click at [845, 451] on p "Ajouter un commentaire ﻿" at bounding box center [1060, 454] width 459 height 18
click at [1317, 453] on icon "button" at bounding box center [1324, 452] width 14 height 14
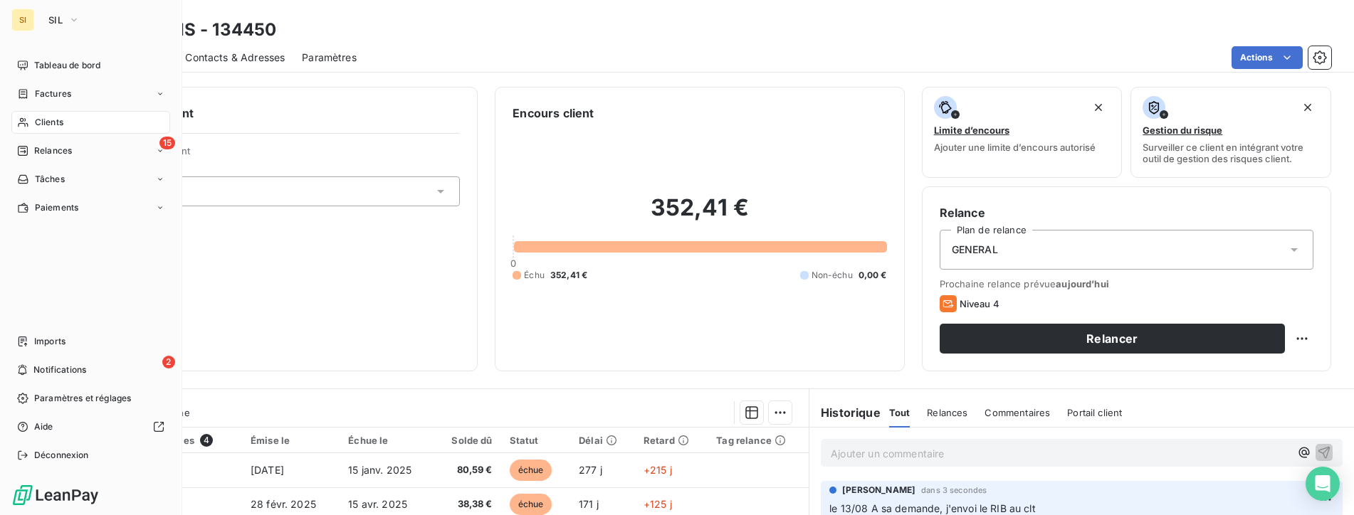
drag, startPoint x: 33, startPoint y: 124, endPoint x: 47, endPoint y: 126, distance: 13.7
click at [33, 125] on div "Clients" at bounding box center [90, 122] width 159 height 23
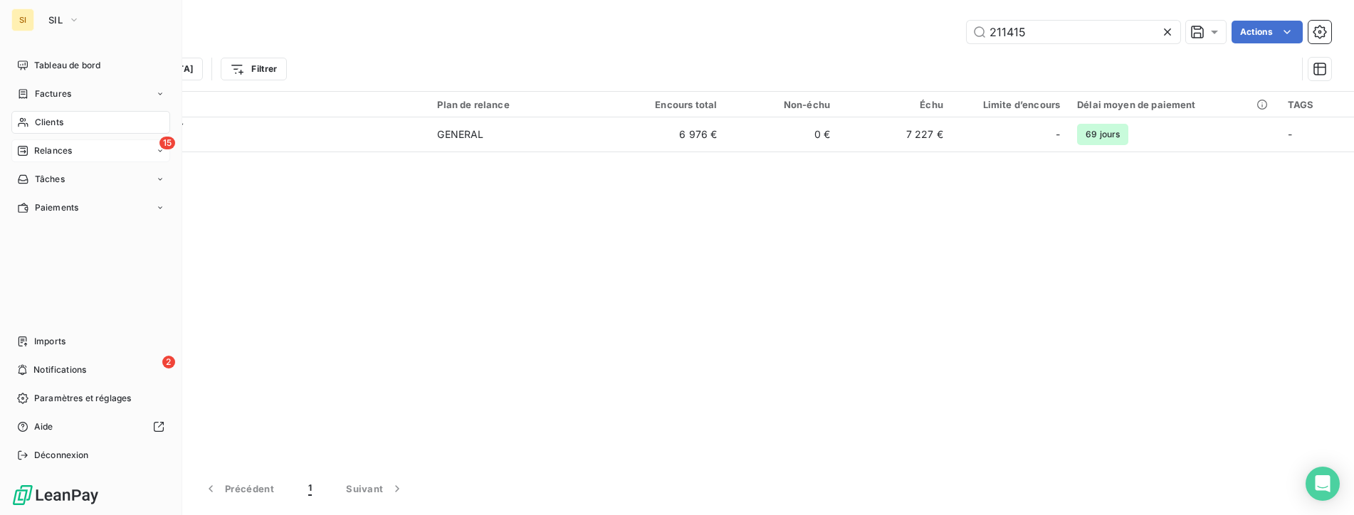
click at [50, 152] on span "Relances" at bounding box center [53, 151] width 38 height 13
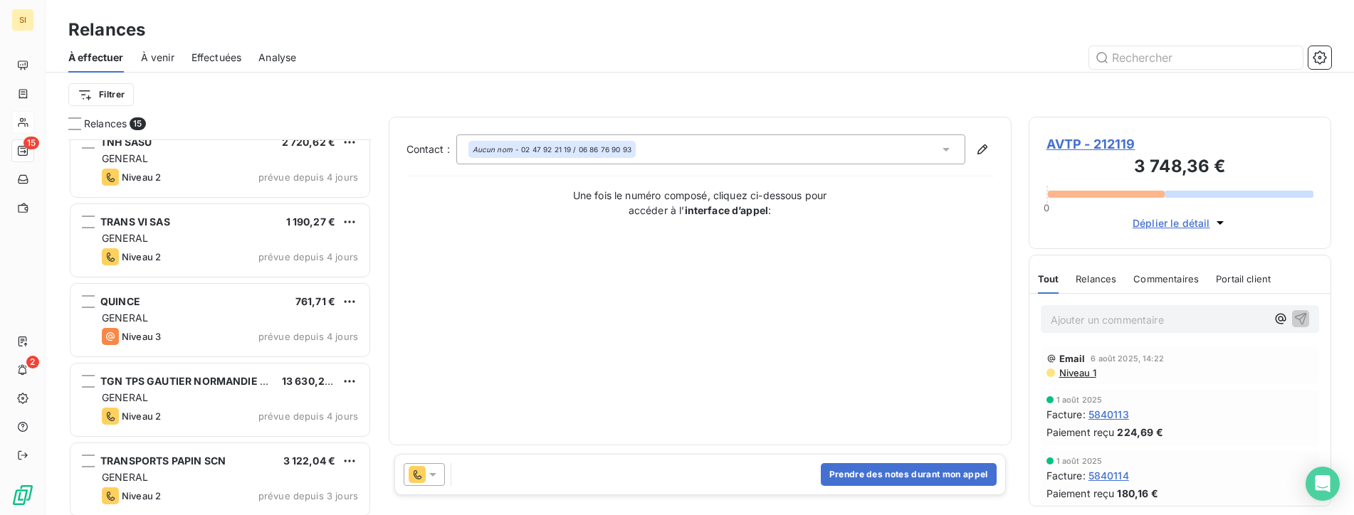
scroll to position [72, 0]
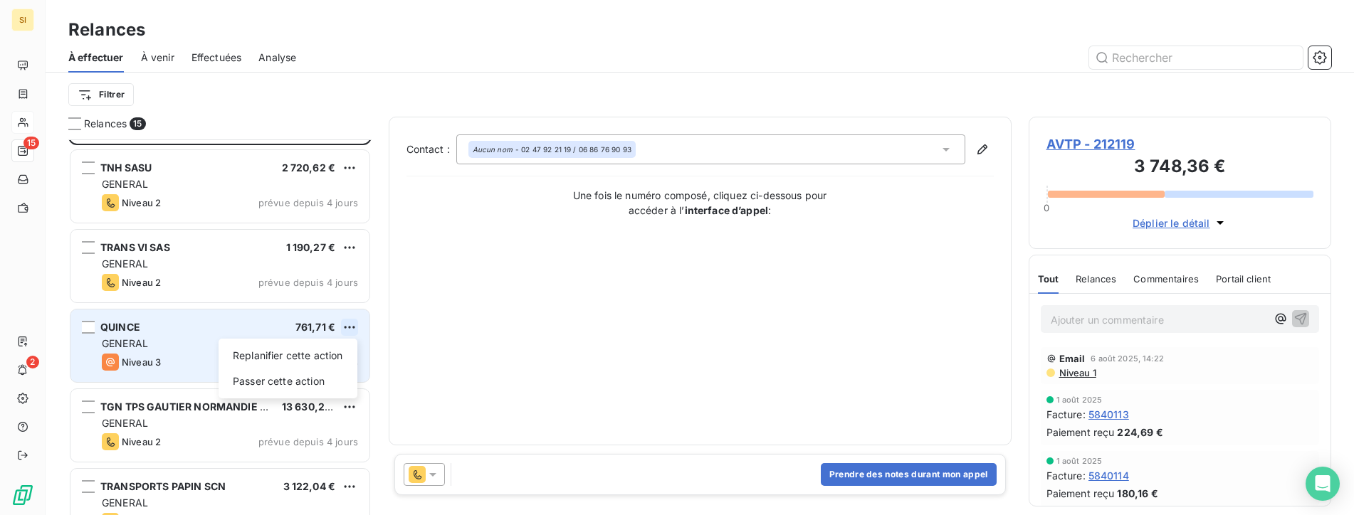
click at [352, 327] on html "SI 15 2 Relances À effectuer À venir Effectuées Analyse Filtrer Relances 15 AVT…" at bounding box center [677, 257] width 1354 height 515
click at [293, 379] on div "Passer cette action" at bounding box center [287, 381] width 127 height 23
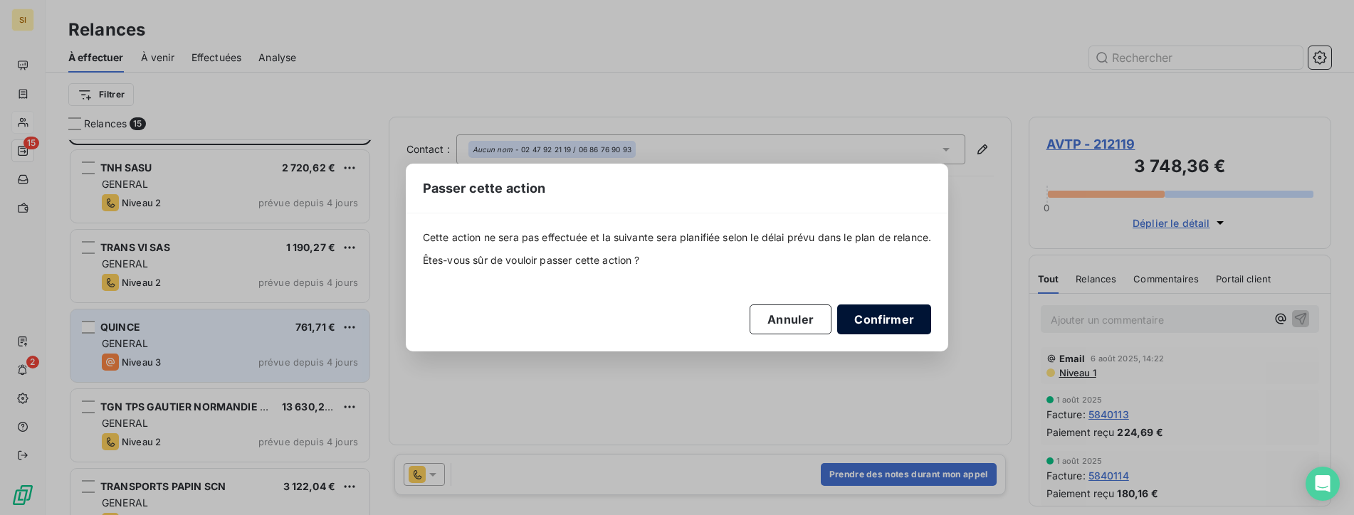
click at [867, 322] on button "Confirmer" at bounding box center [884, 320] width 94 height 30
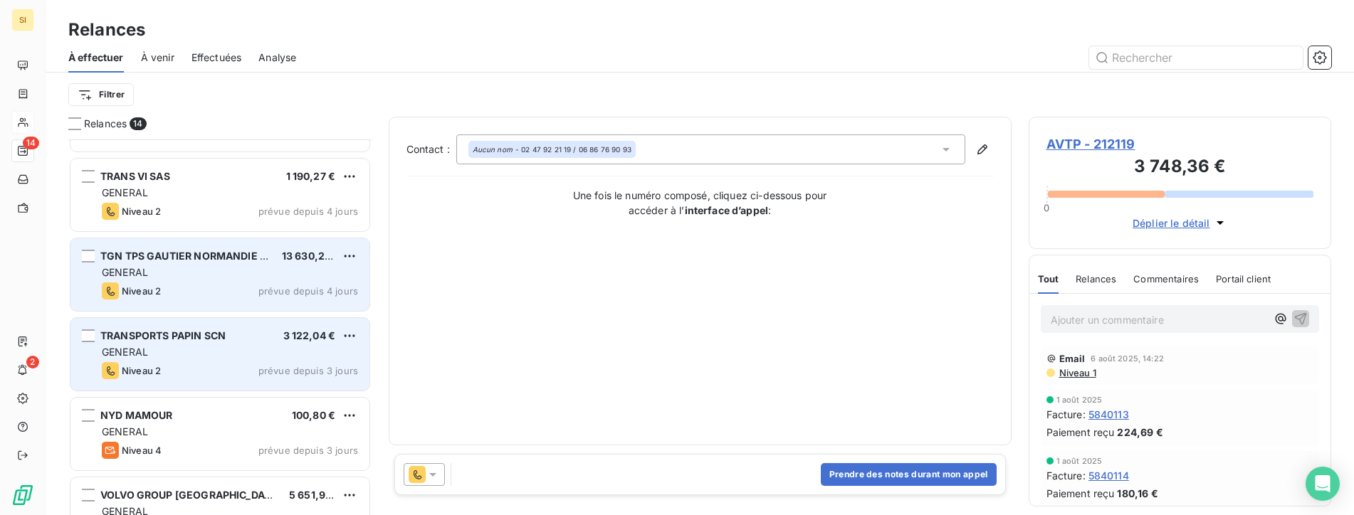
scroll to position [214, 0]
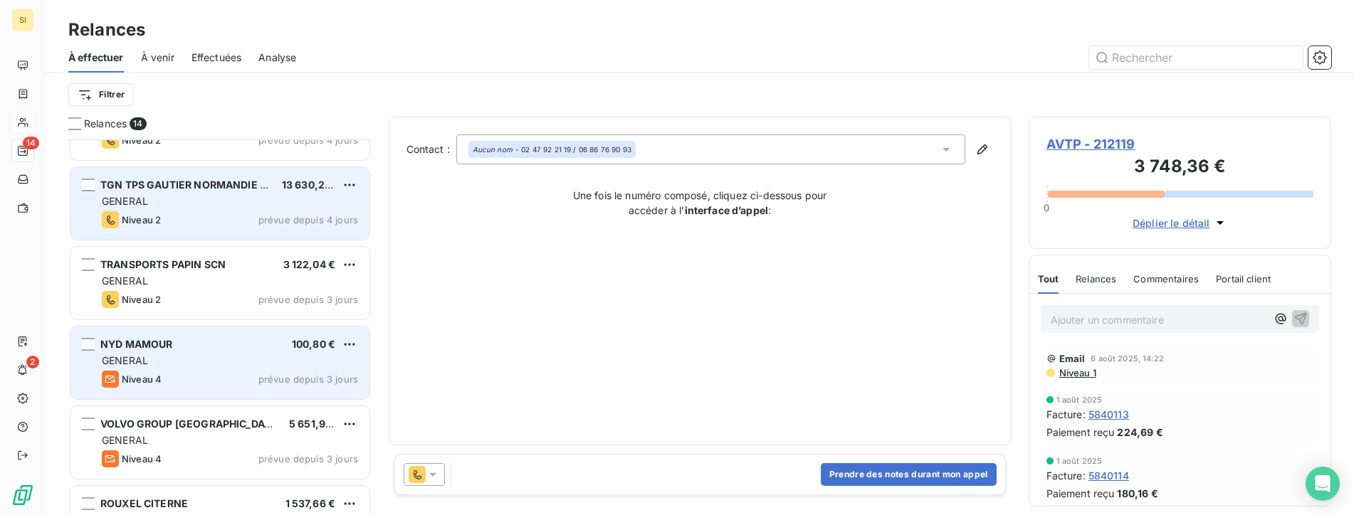
click at [237, 357] on div "GENERAL" at bounding box center [230, 361] width 256 height 14
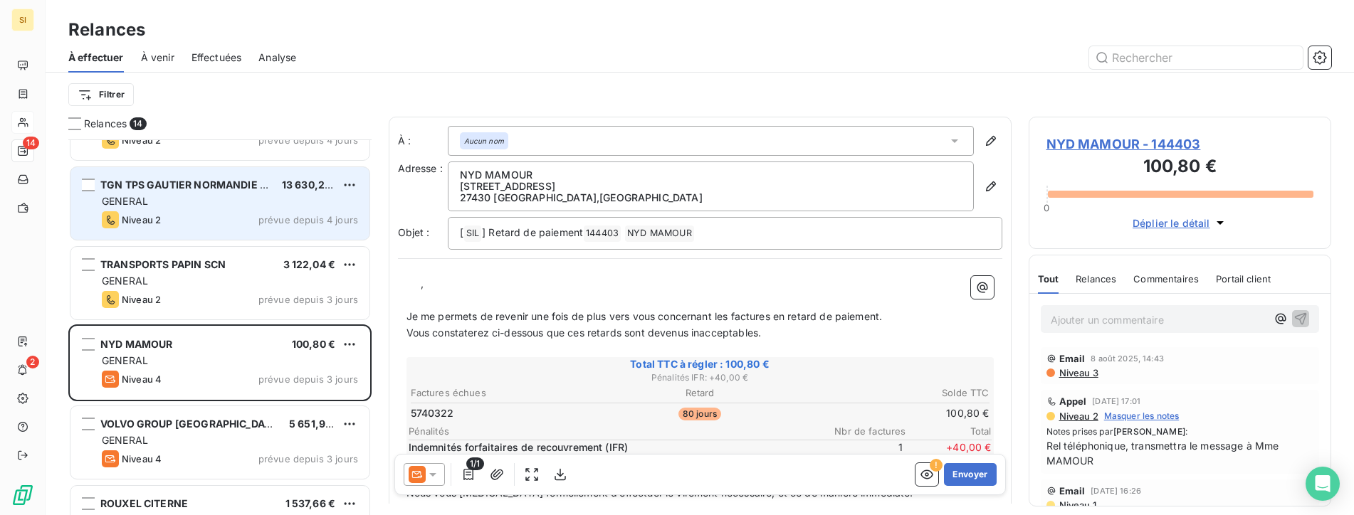
click at [432, 475] on icon at bounding box center [432, 475] width 7 height 4
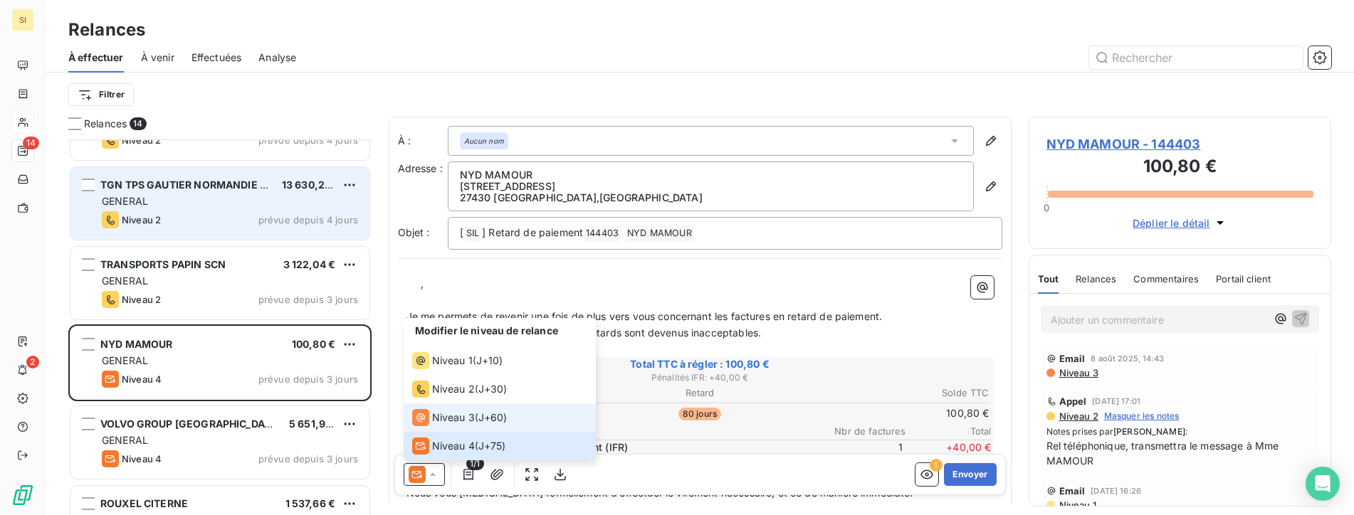
click at [441, 416] on span "Niveau 3" at bounding box center [453, 418] width 43 height 14
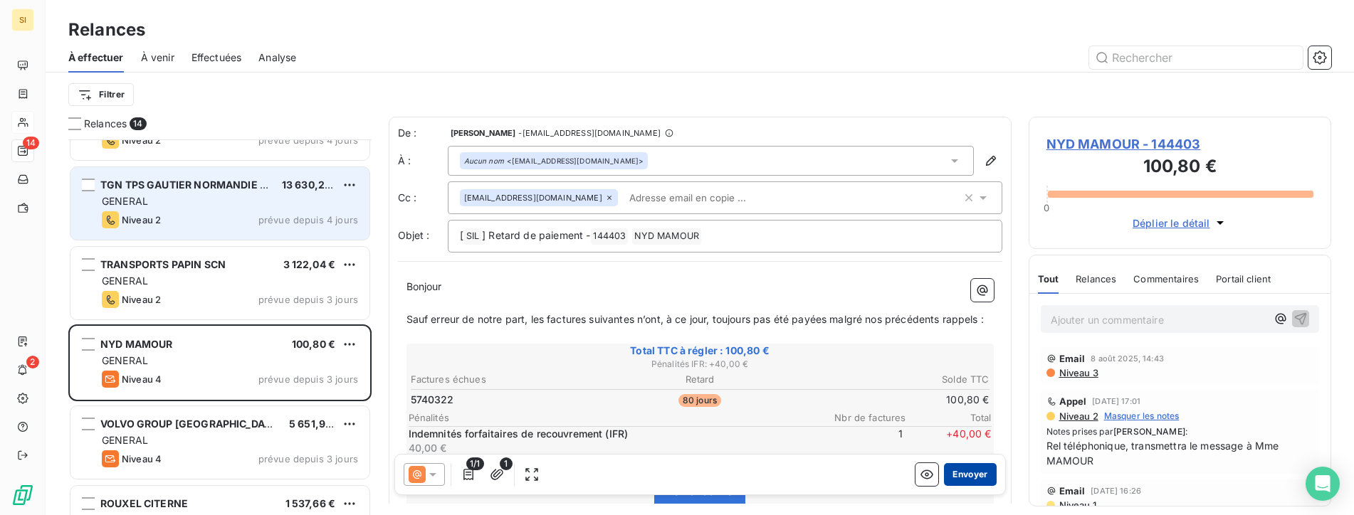
click at [971, 473] on button "Envoyer" at bounding box center [970, 474] width 52 height 23
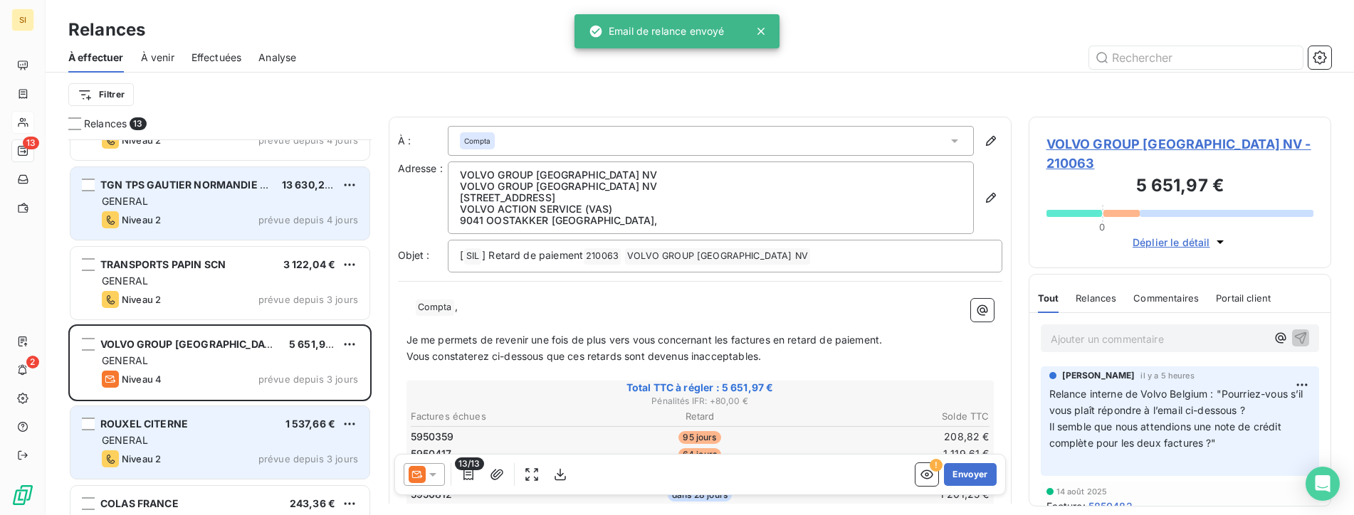
click at [169, 434] on div "GENERAL" at bounding box center [230, 441] width 256 height 14
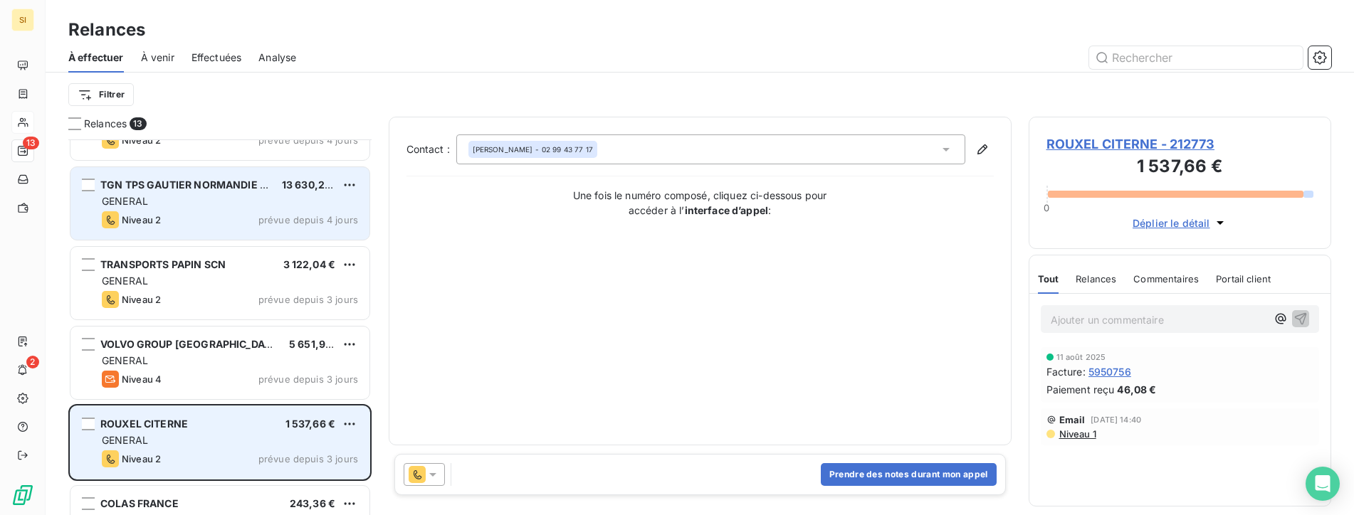
click at [182, 429] on span "ROUXEL CITERNE" at bounding box center [144, 424] width 88 height 12
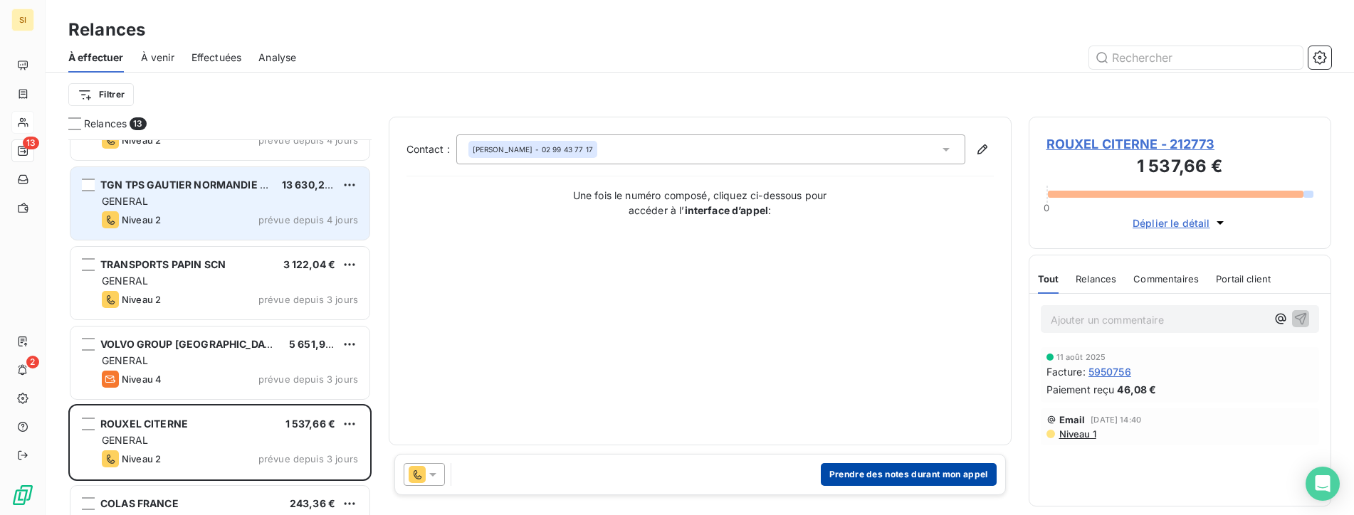
click at [893, 476] on button "Prendre des notes durant mon appel" at bounding box center [909, 474] width 176 height 23
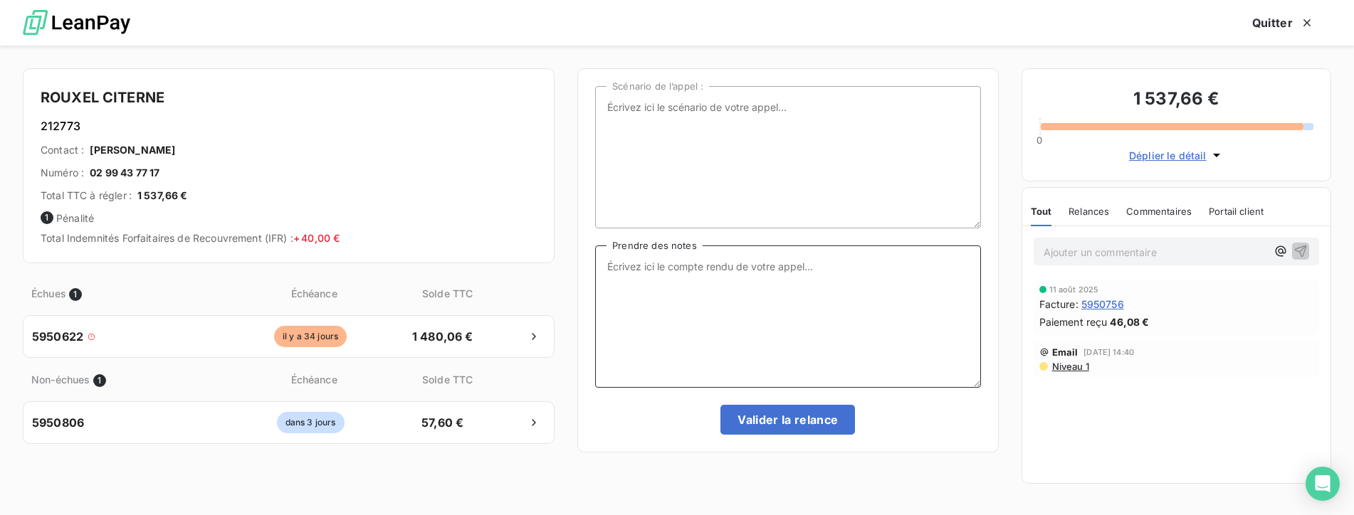
click at [631, 270] on textarea "Prendre des notes" at bounding box center [787, 317] width 385 height 142
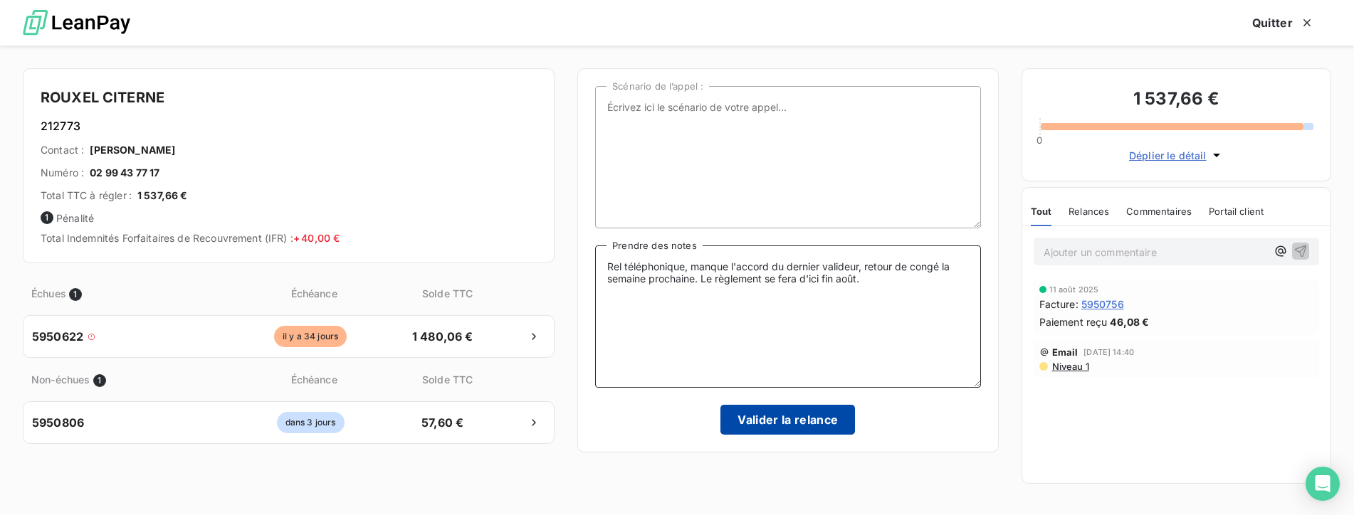
type textarea "Rel téléphonique, manque l'accord du dernier valideur, retour de congé la semai…"
click at [762, 420] on button "Valider la relance" at bounding box center [787, 420] width 135 height 30
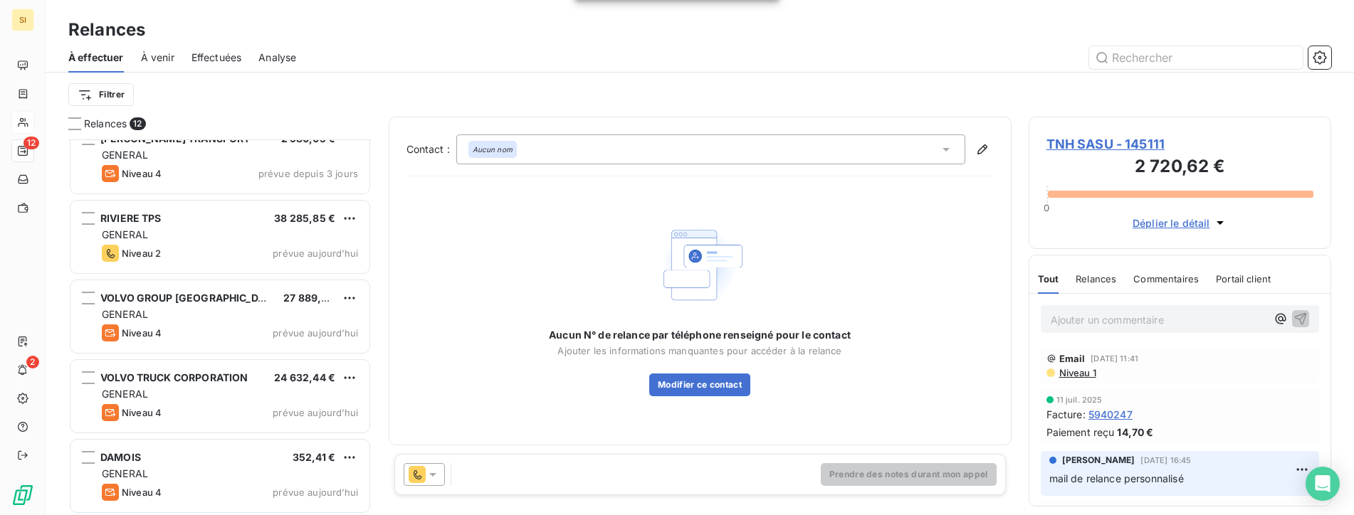
scroll to position [582, 0]
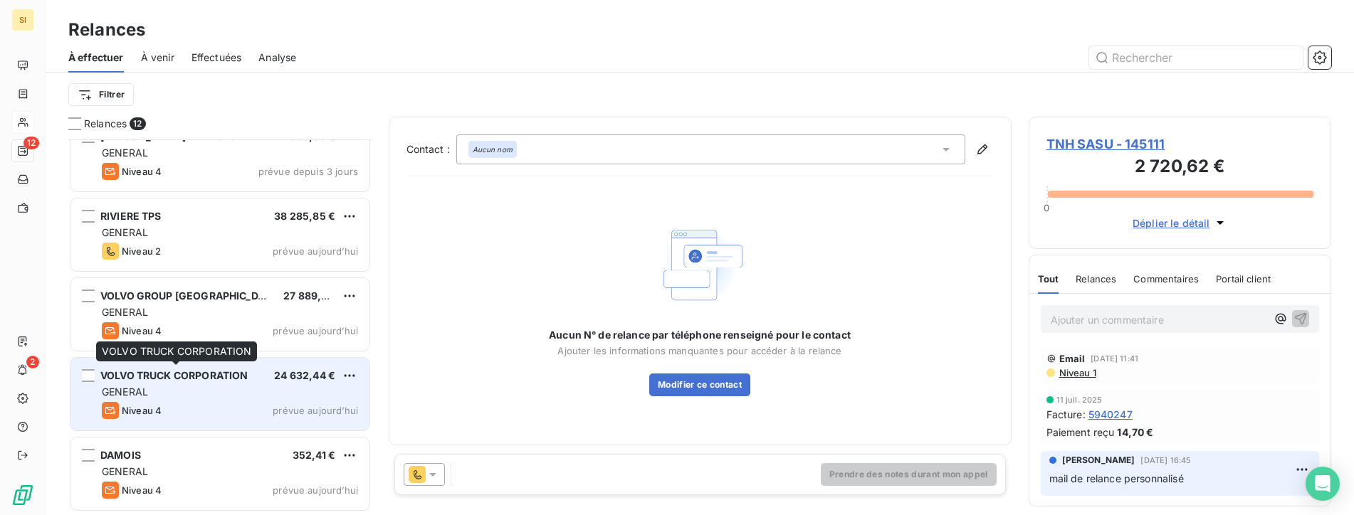
click at [240, 379] on span "VOLVO TRUCK CORPORATION" at bounding box center [173, 375] width 147 height 12
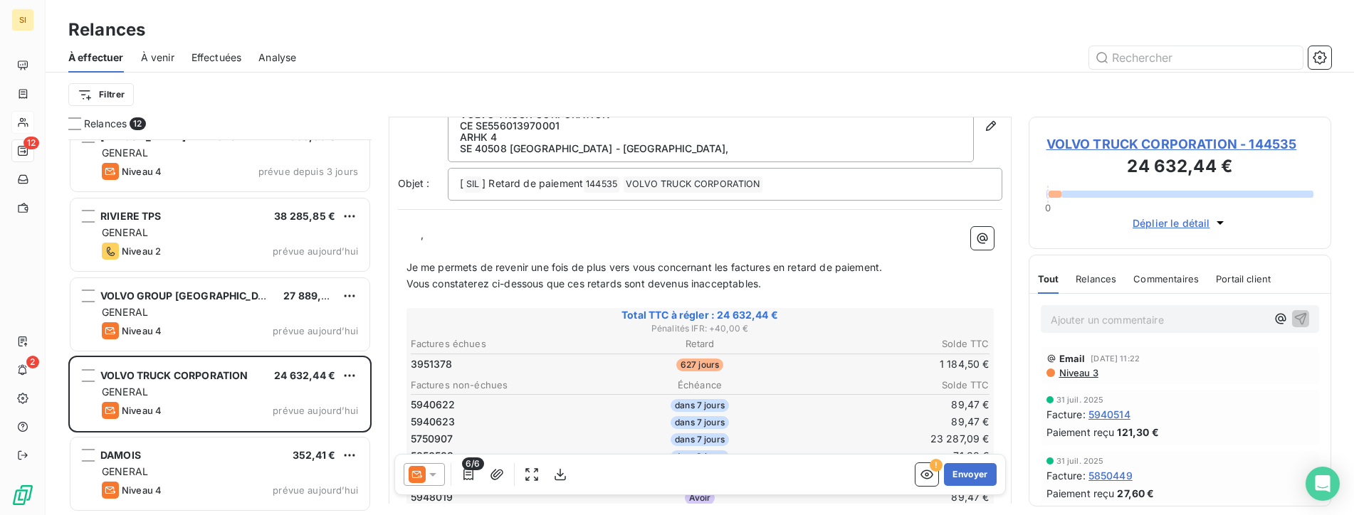
scroll to position [143, 0]
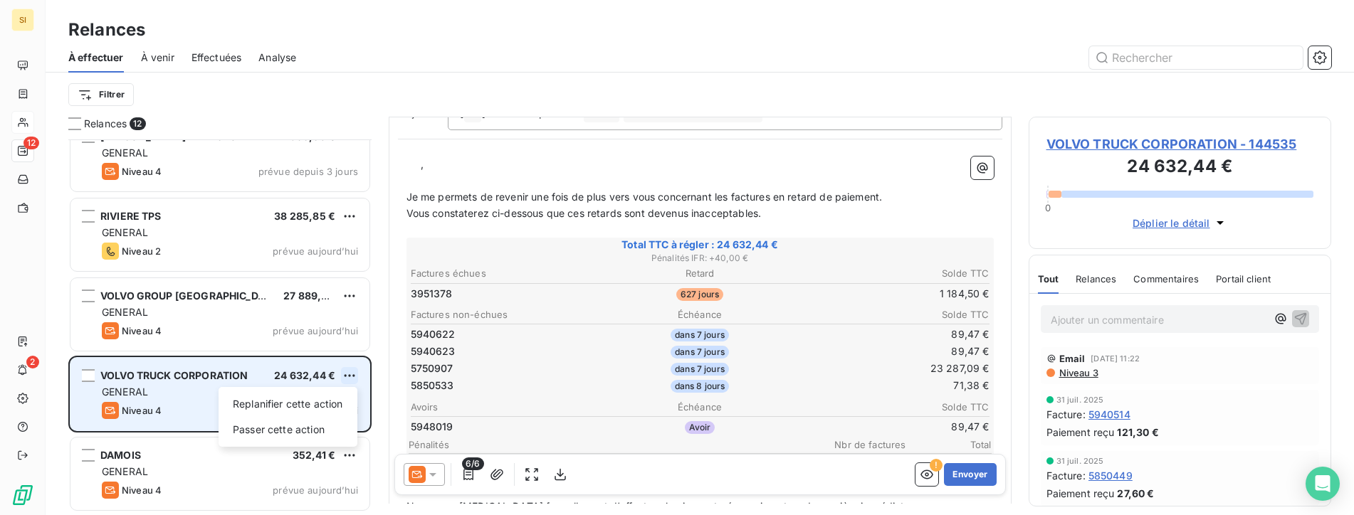
click at [355, 374] on html "SI 12 2 Relances À effectuer À venir Effectuées Analyse Filtrer Relances 12 COL…" at bounding box center [677, 257] width 1354 height 515
